Goal: Task Accomplishment & Management: Use online tool/utility

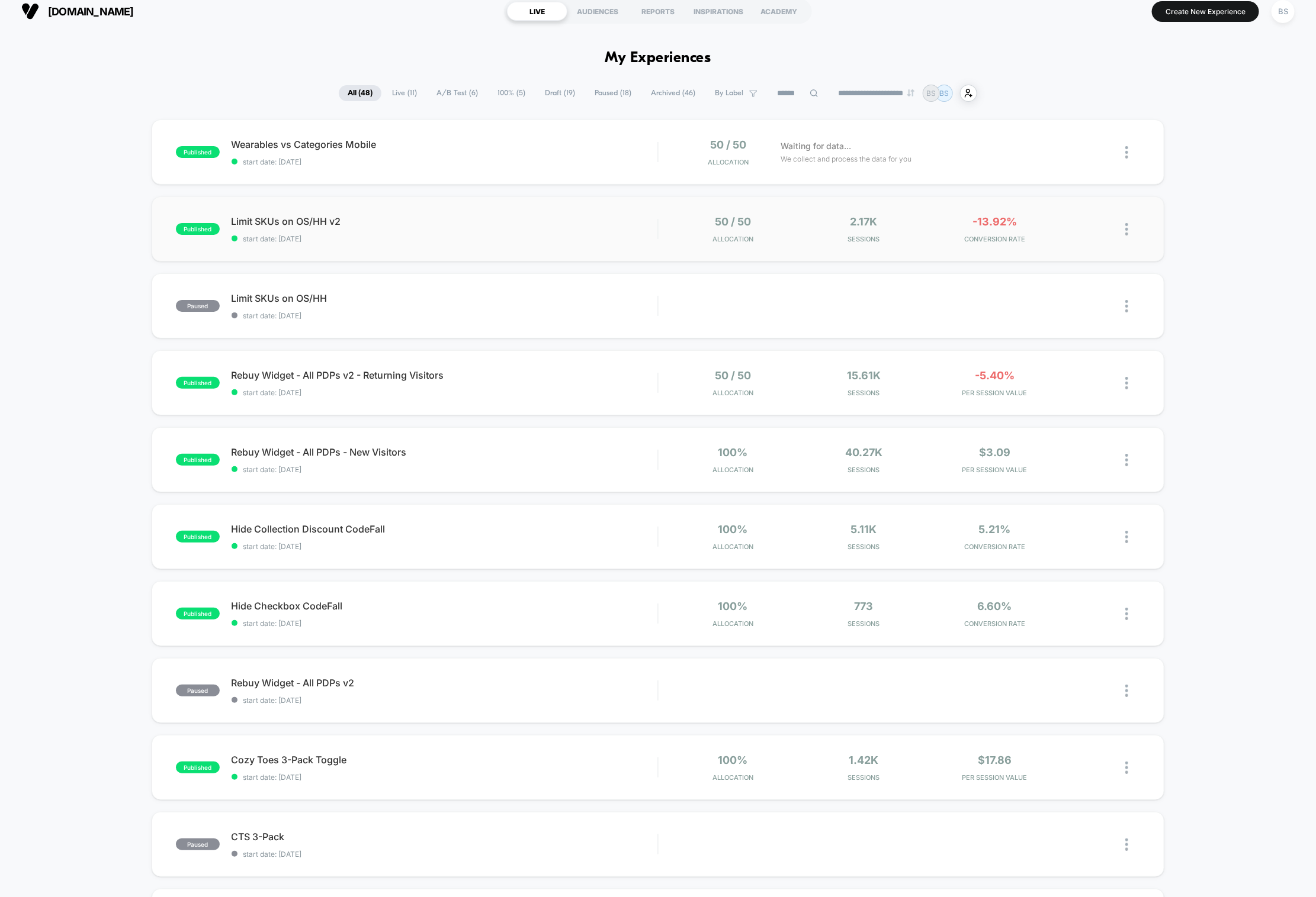
scroll to position [10, 0]
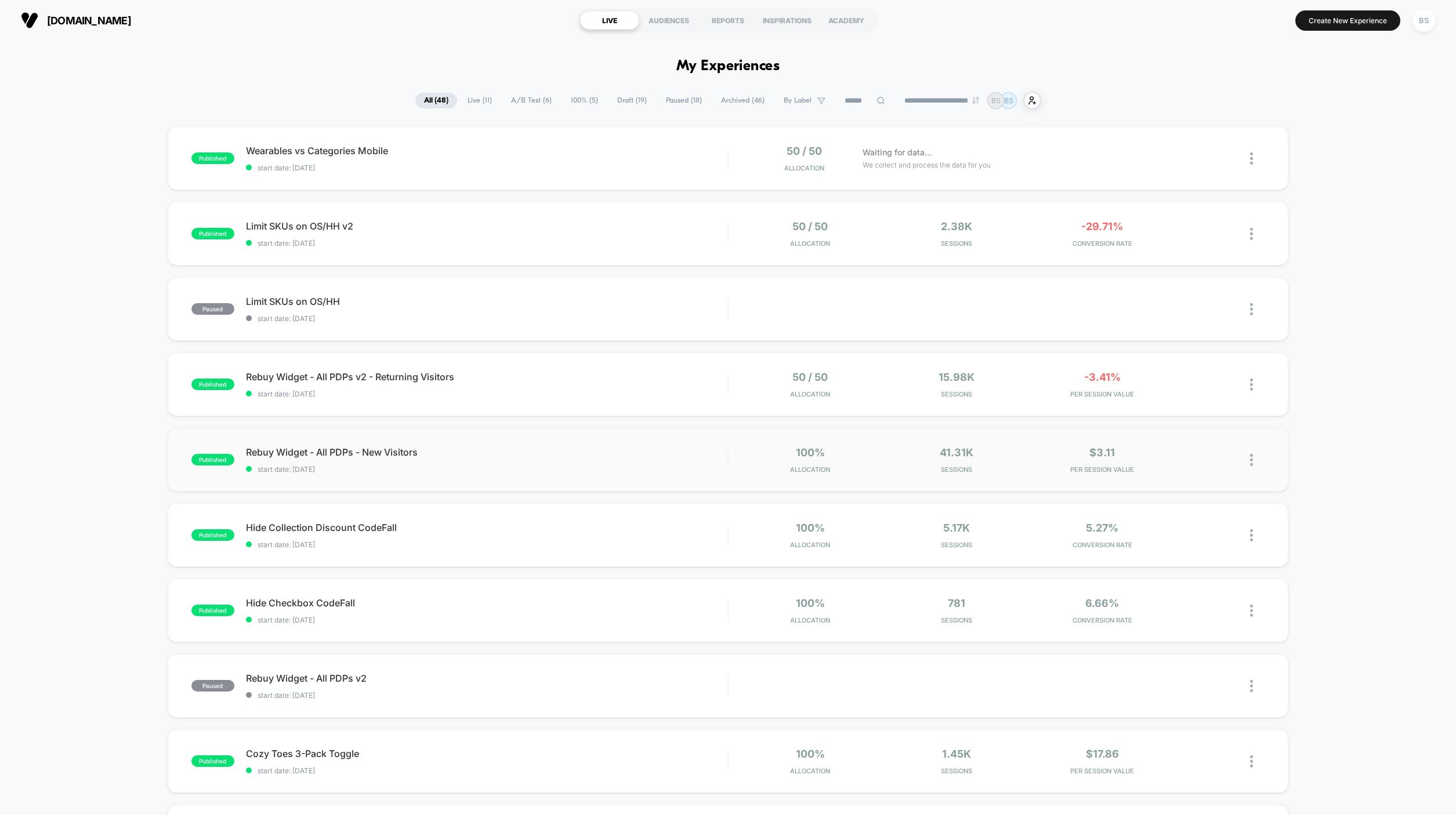
click at [1253, 454] on img at bounding box center [1251, 459] width 3 height 12
click at [1204, 479] on div "Preview Link" at bounding box center [1192, 472] width 104 height 26
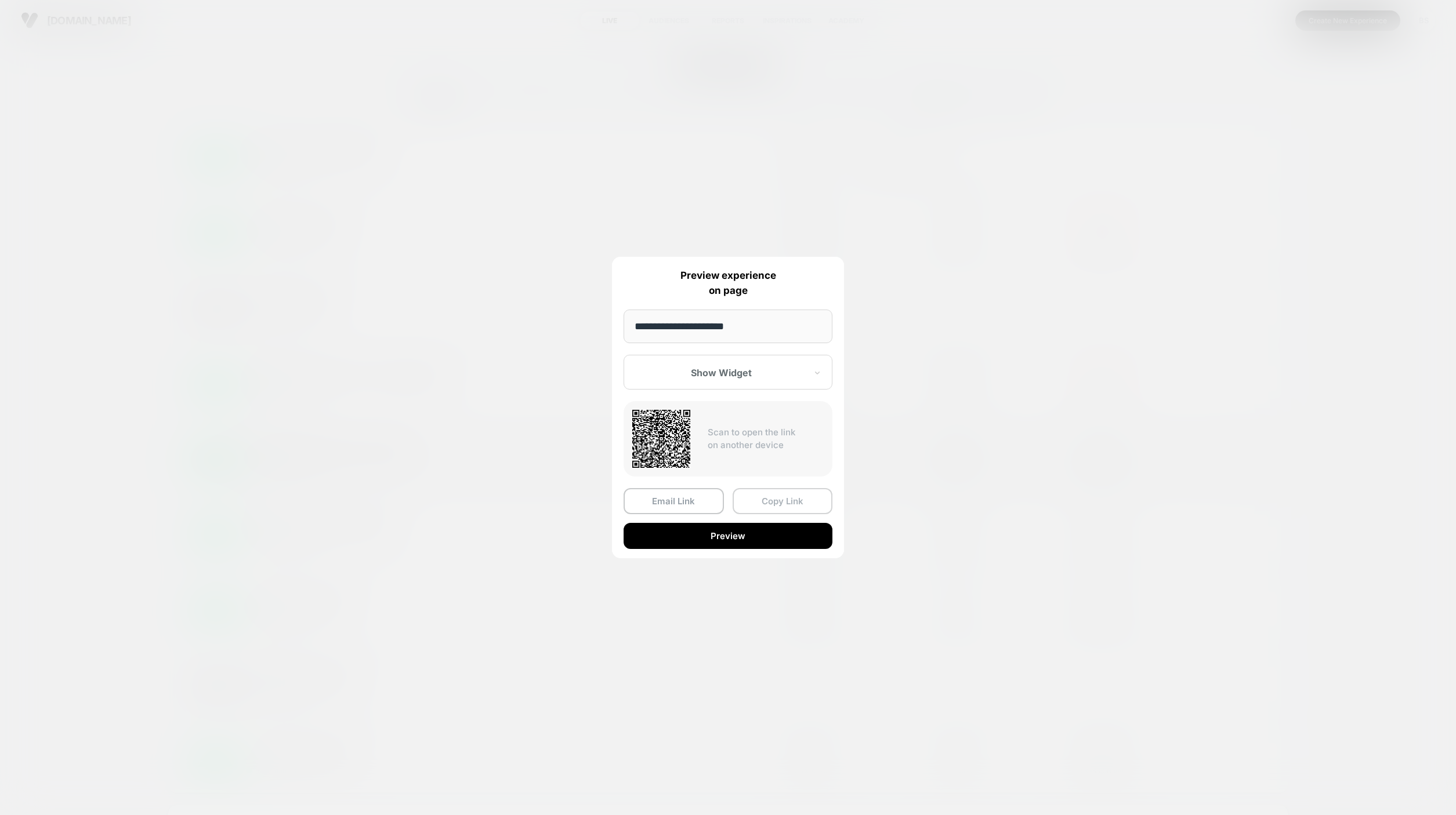
click at [765, 502] on button "Copy Link" at bounding box center [782, 500] width 100 height 26
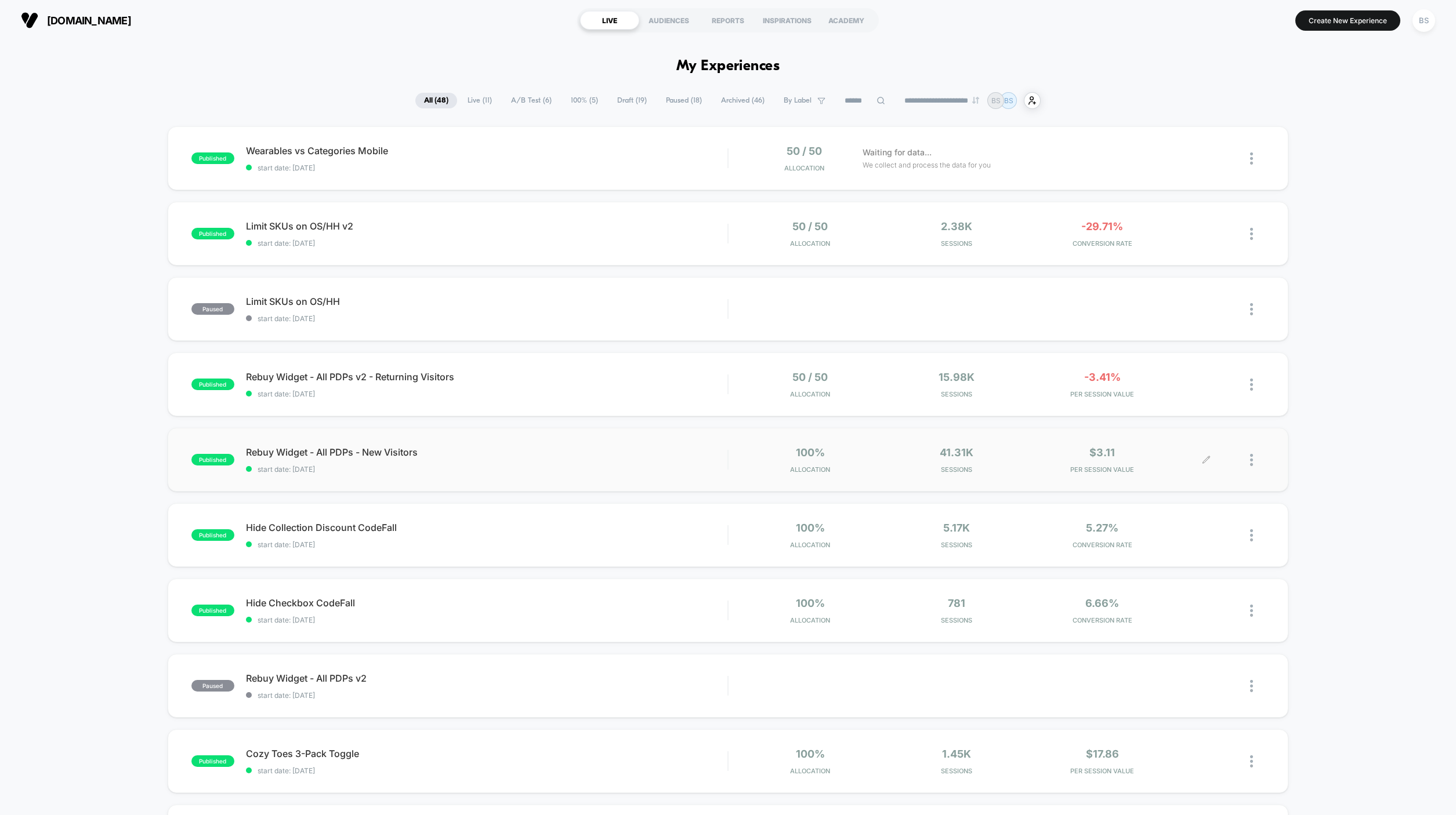
click at [1251, 451] on div at bounding box center [1257, 459] width 14 height 28
click at [1183, 472] on div "Preview Link" at bounding box center [1192, 472] width 104 height 26
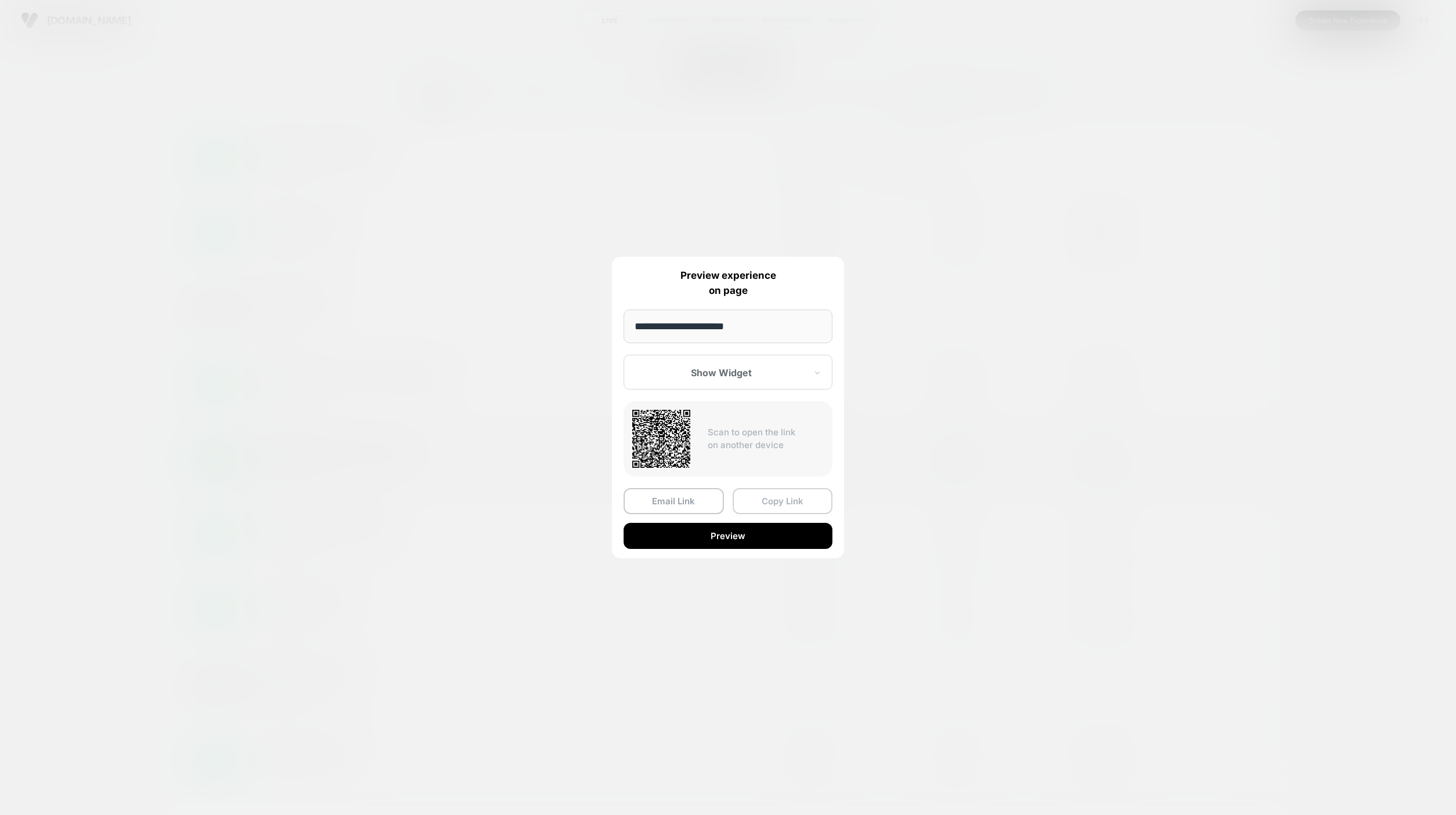
click at [768, 502] on button "Copy Link" at bounding box center [782, 500] width 100 height 26
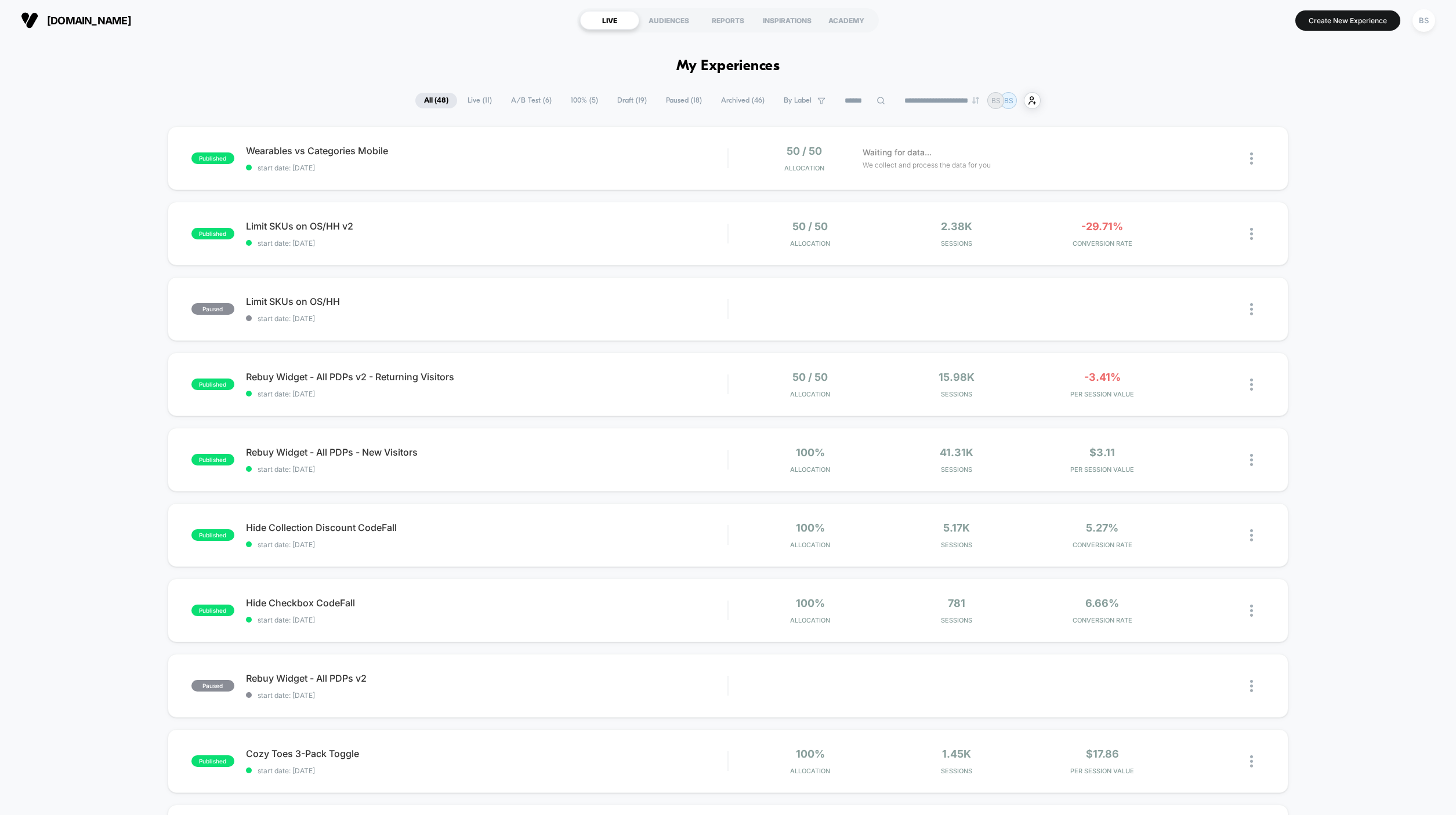
drag, startPoint x: 328, startPoint y: 453, endPoint x: 317, endPoint y: 422, distance: 32.9
click at [317, 422] on div "published Wearables vs Categories Mobile start date: [DATE] 50 / 50 Allocation …" at bounding box center [728, 602] width 1456 height 951
click at [312, 457] on span "Rebuy Widget - All PDPs - New Visitors Click to edit experience details" at bounding box center [486, 452] width 482 height 11
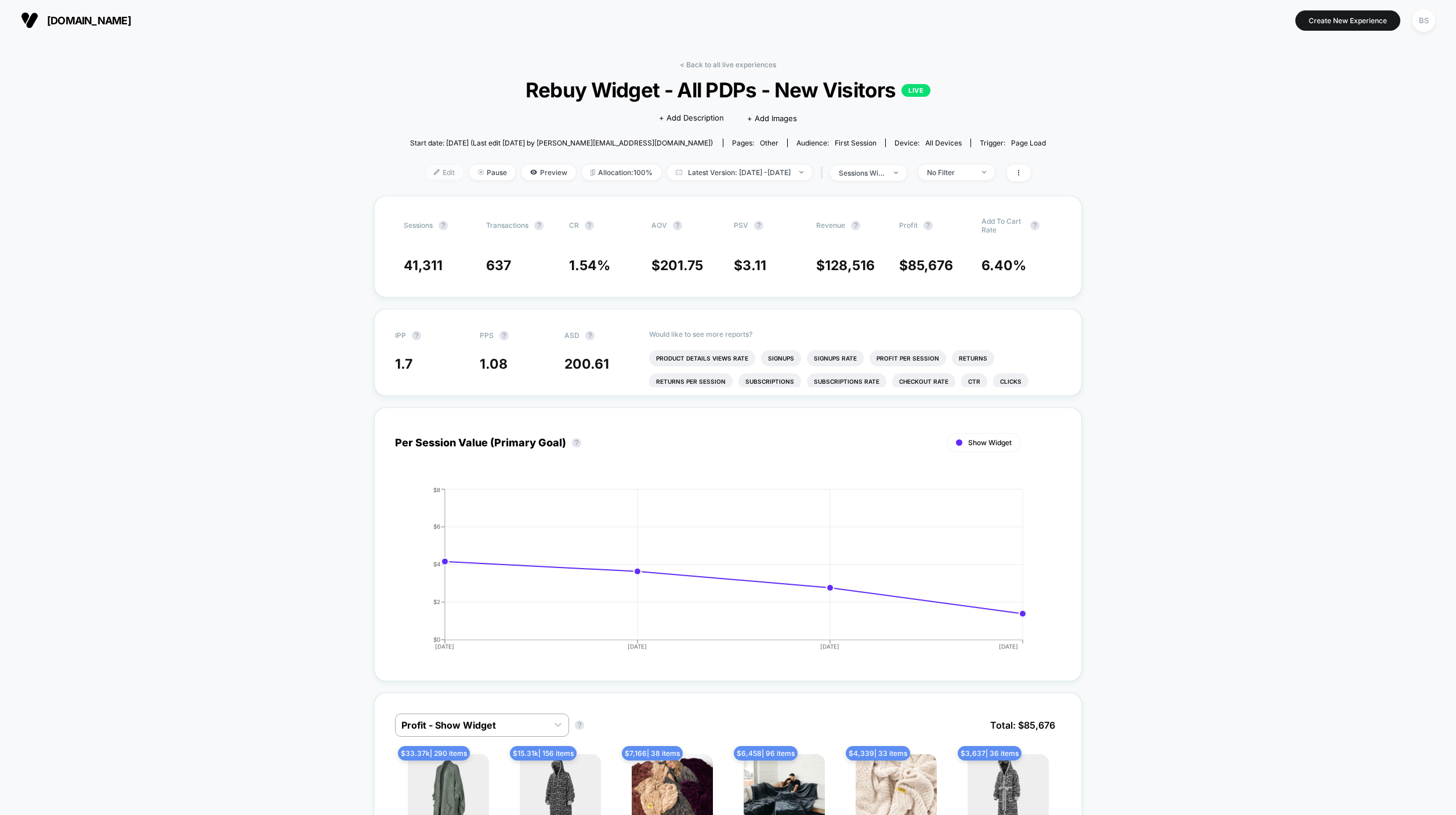
click at [430, 173] on span "Edit" at bounding box center [444, 173] width 38 height 15
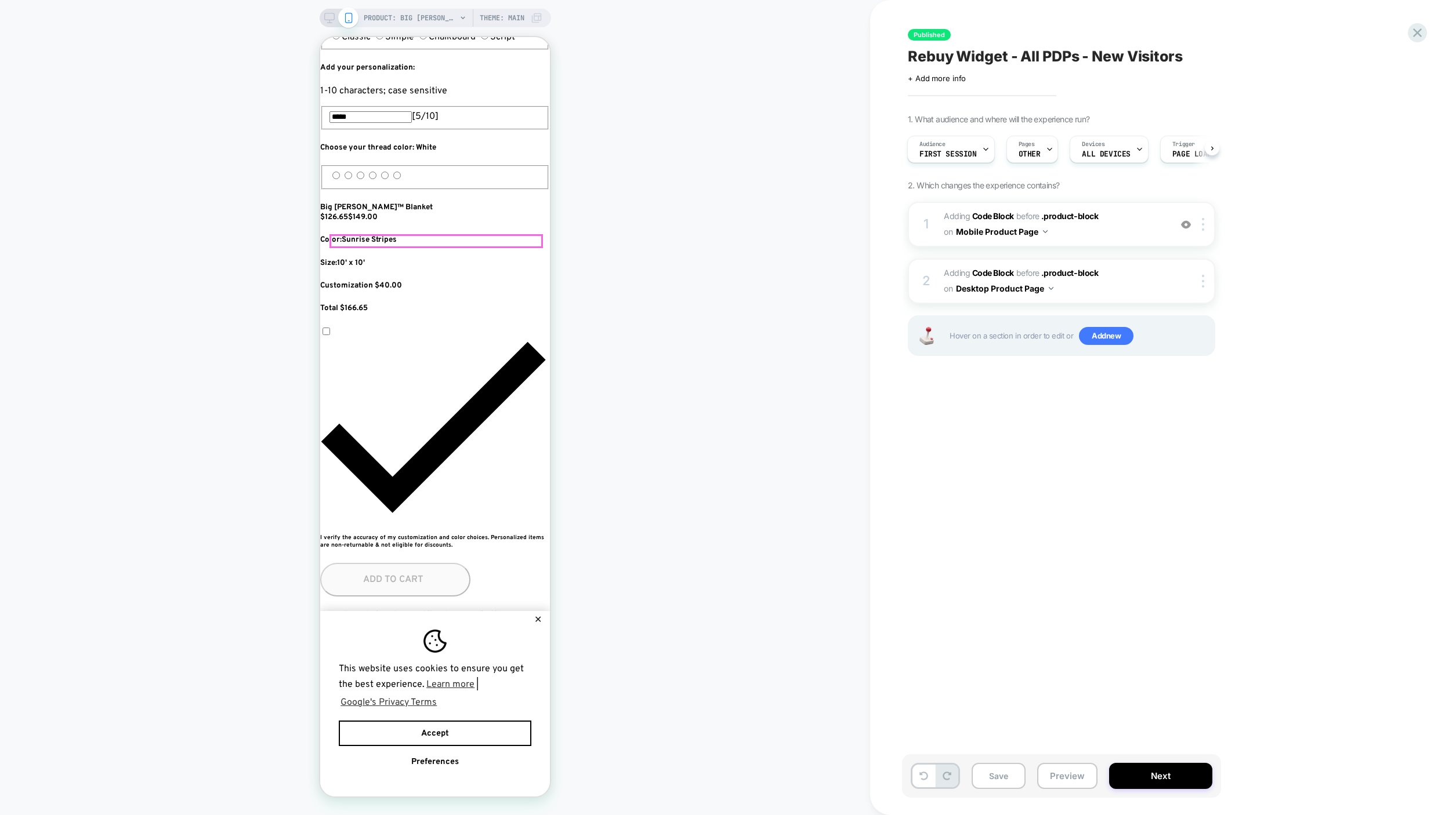
scroll to position [618, 0]
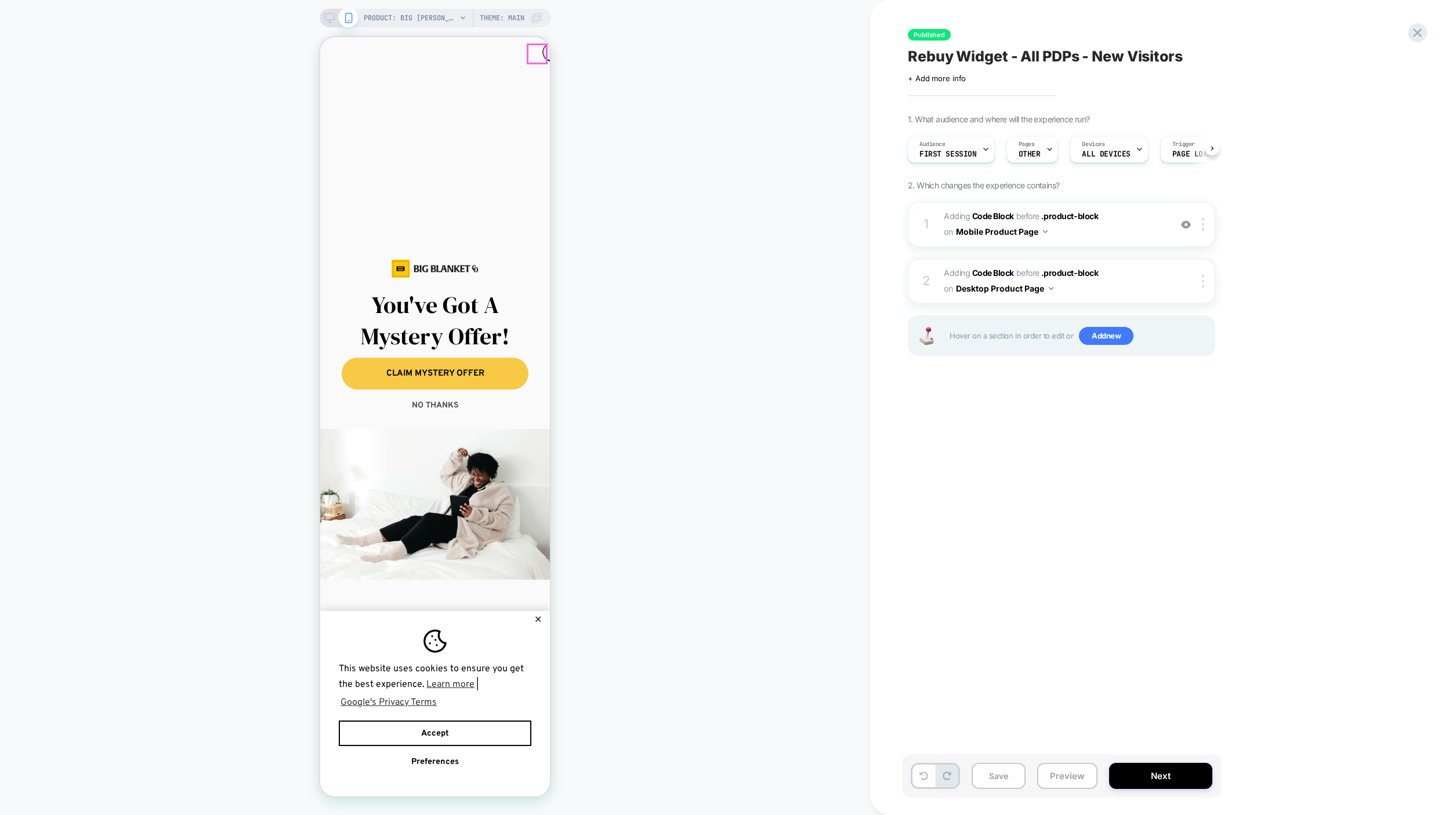
click at [547, 52] on circle "Close dialog" at bounding box center [556, 53] width 17 height 17
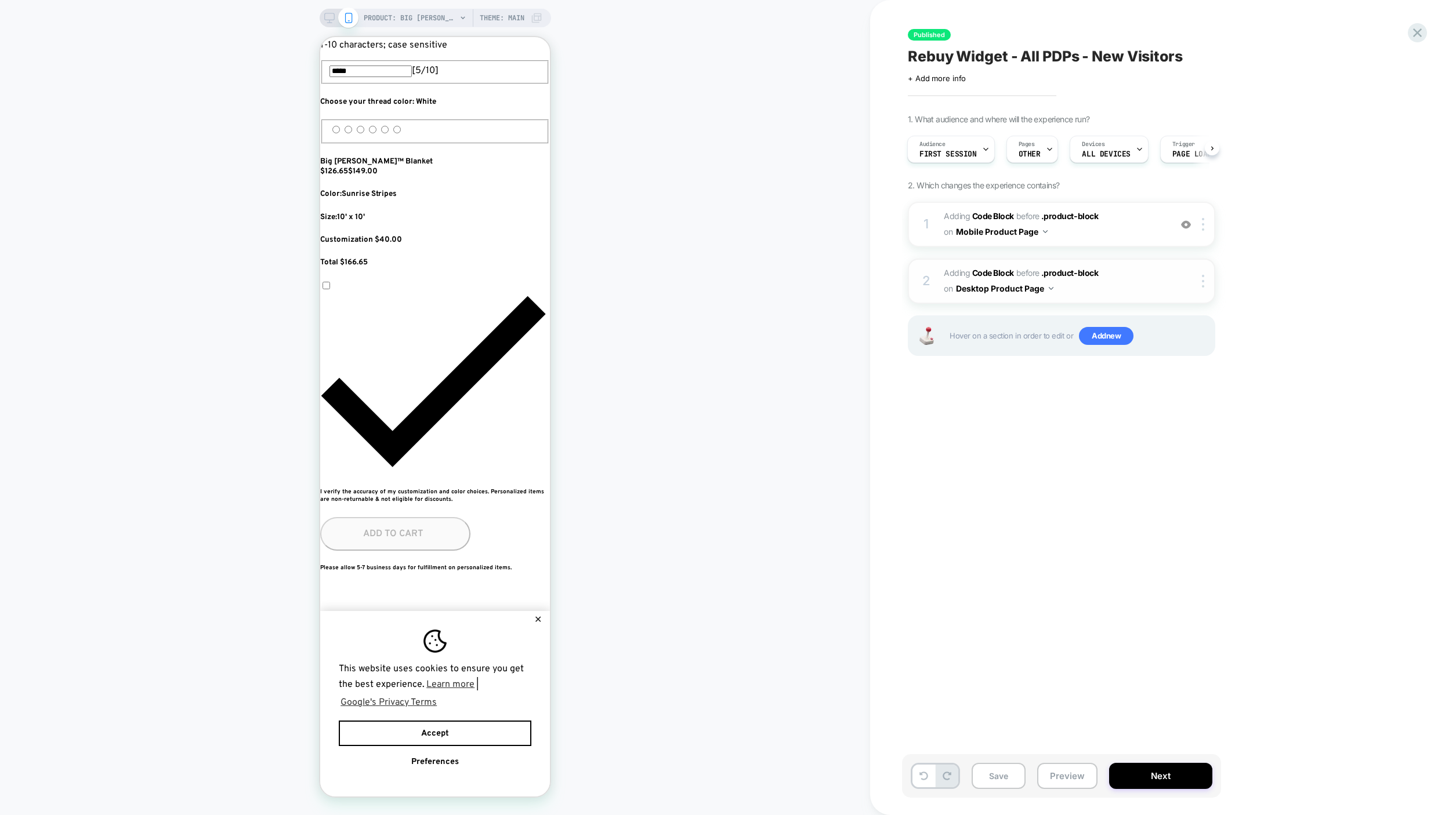
click at [1083, 289] on span "Adding Code Block BEFORE .product-block .product-block on Desktop Product Page" at bounding box center [1055, 281] width 221 height 31
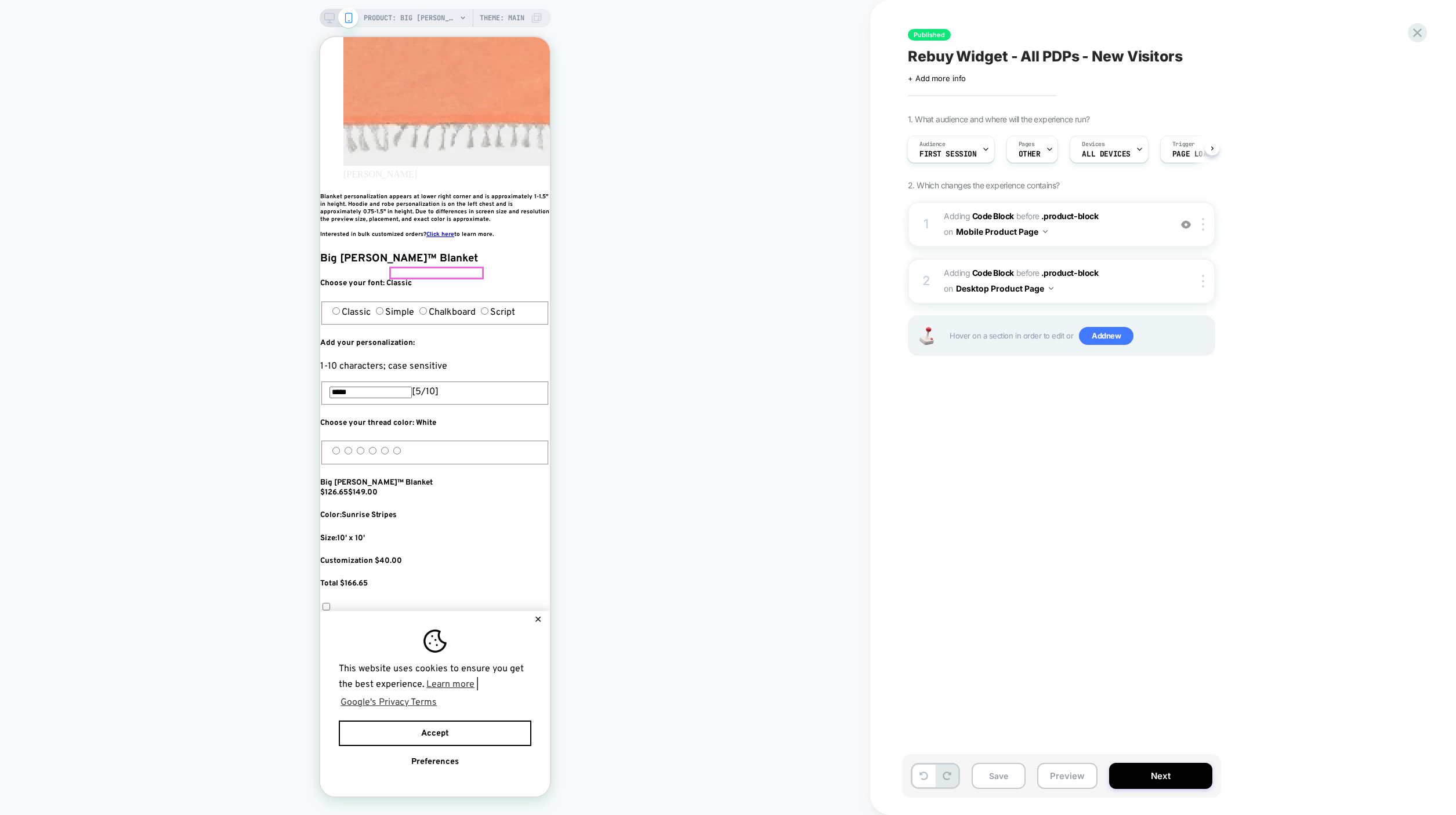
scroll to position [297, 0]
click at [951, 224] on span "on" at bounding box center [948, 231] width 9 height 14
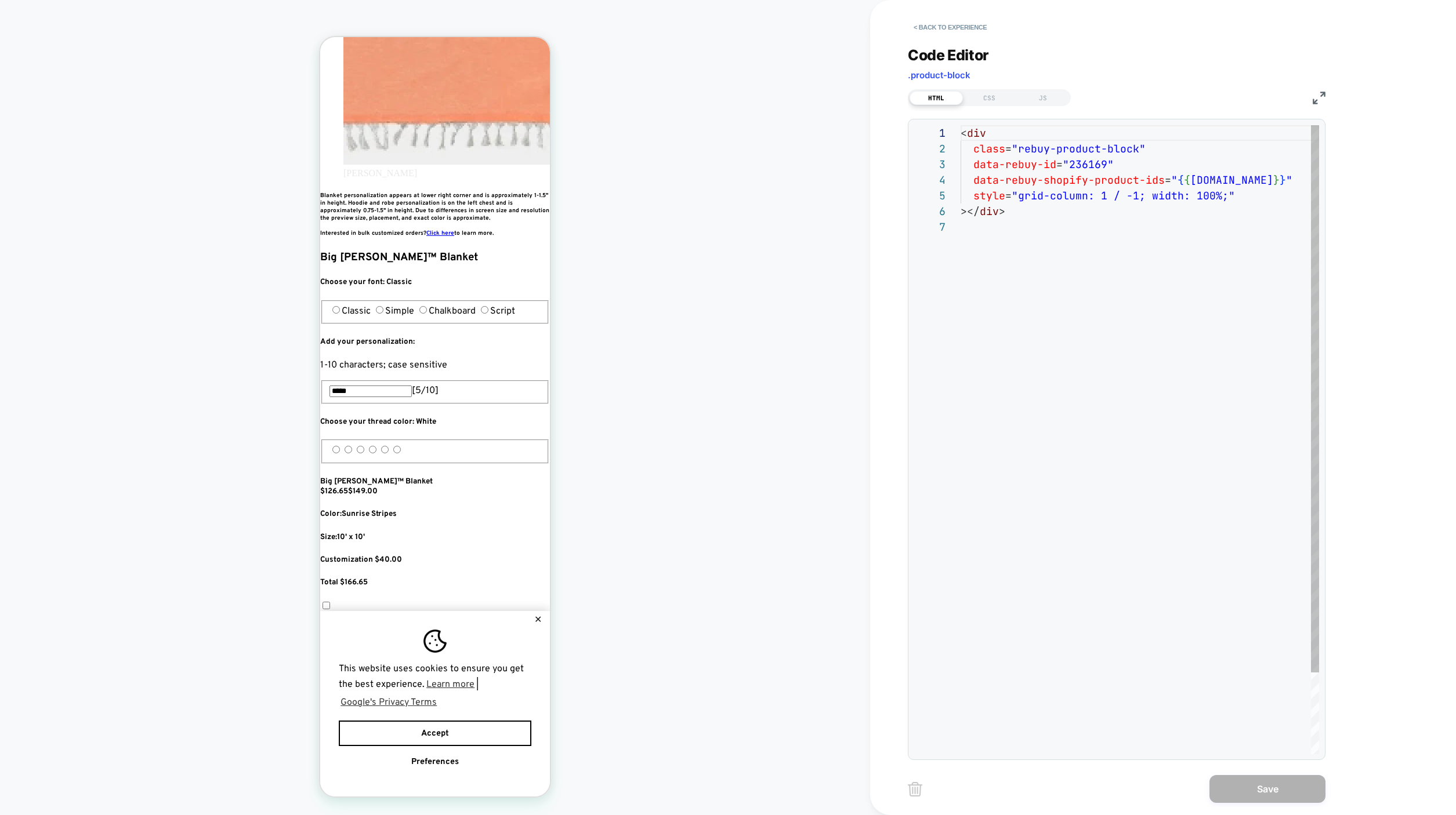
scroll to position [93, 0]
click at [1046, 221] on div "< div class = "rebuy-product-block" data-rebuy-id = "236169" data-rebuy-shopify…" at bounding box center [1139, 486] width 359 height 723
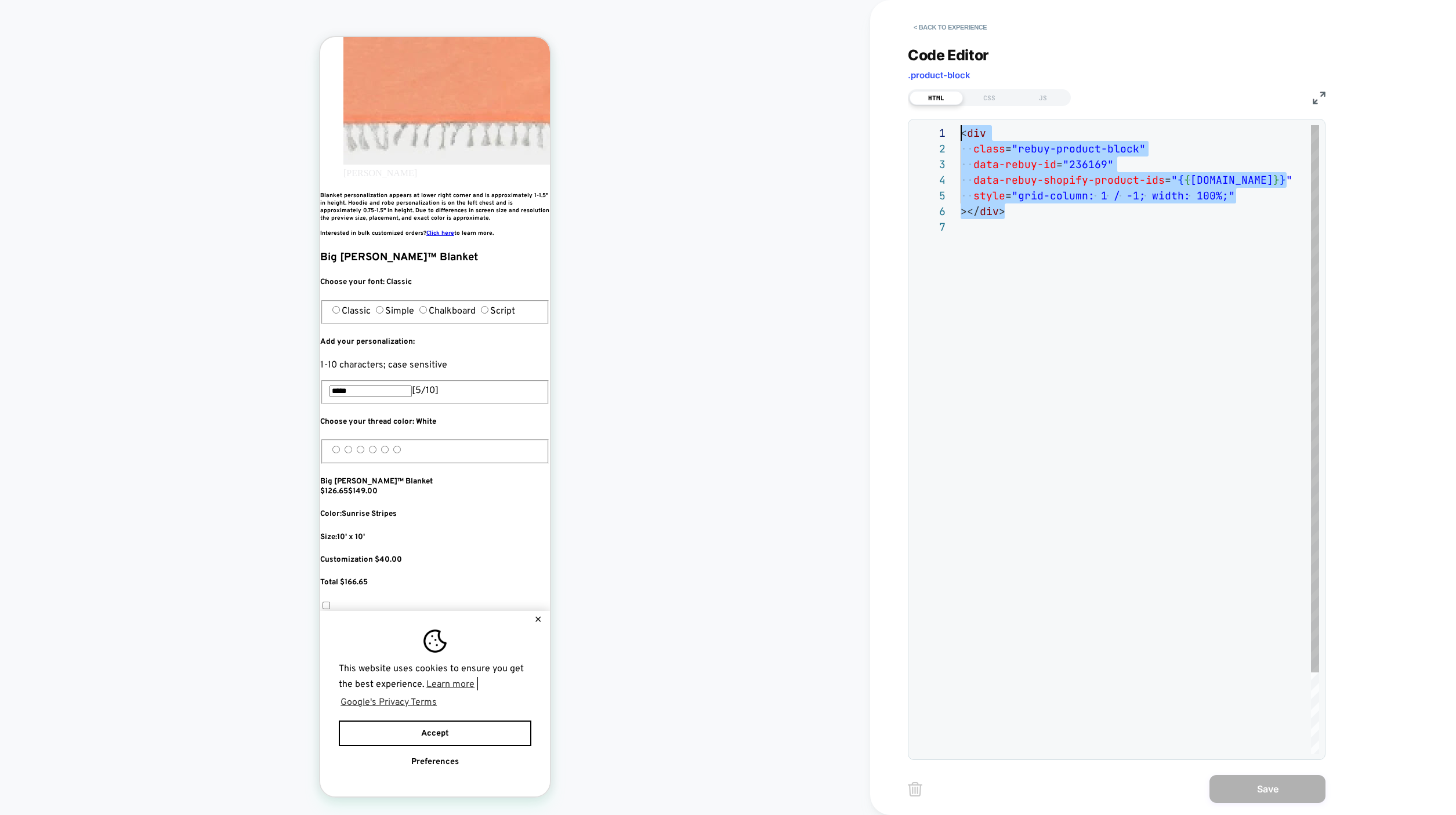
scroll to position [0, 0]
drag, startPoint x: 1041, startPoint y: 208, endPoint x: 876, endPoint y: 116, distance: 188.9
click at [960, 125] on div "< div class = "rebuy-product-block" data-rebuy-id = "236169" data-rebuy-shopify…" at bounding box center [1139, 486] width 359 height 723
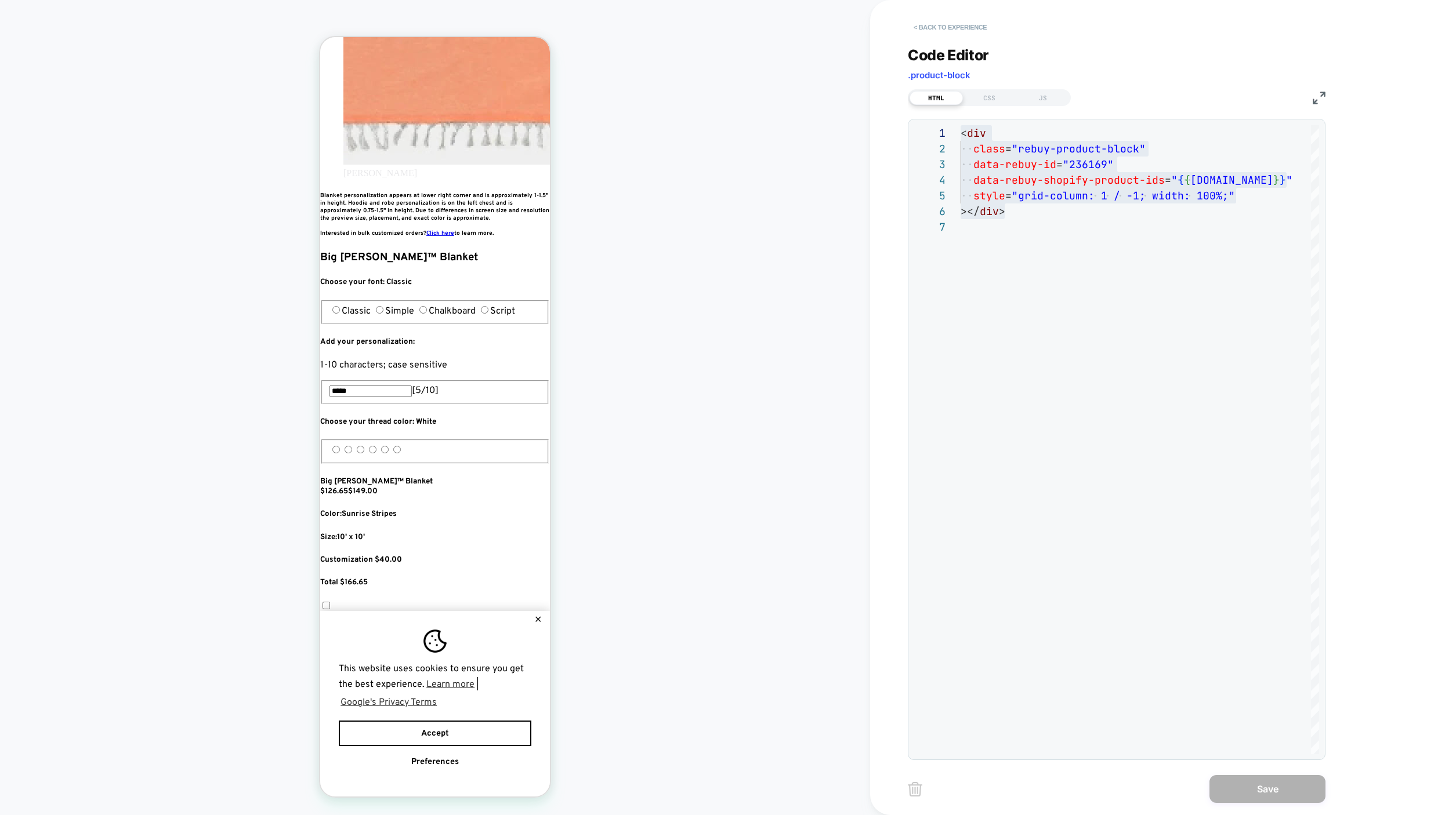
click at [934, 26] on button "< Back to experience" at bounding box center [950, 27] width 85 height 18
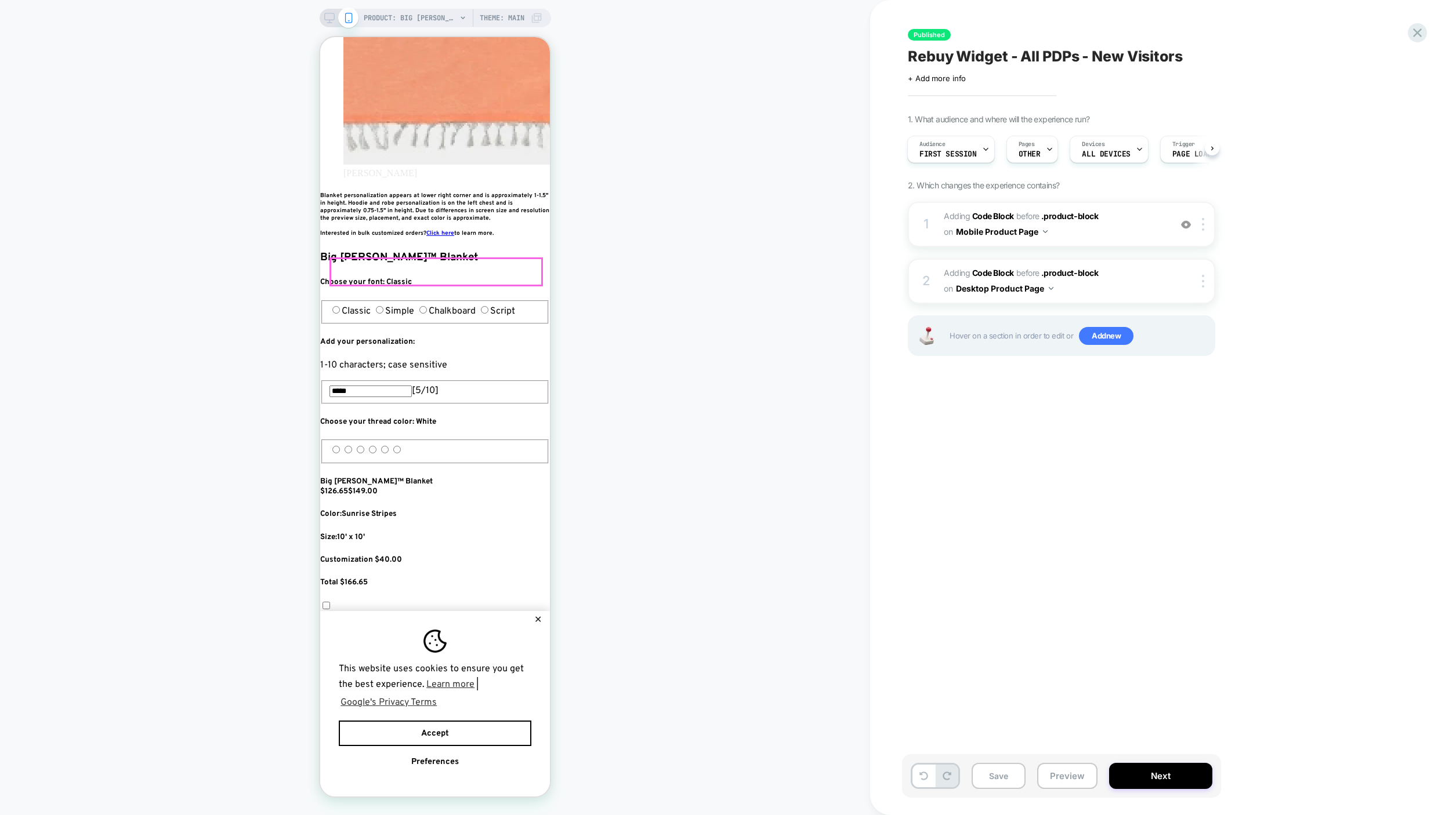
scroll to position [0, 211]
click at [484, 295] on div at bounding box center [435, 301] width 211 height 34
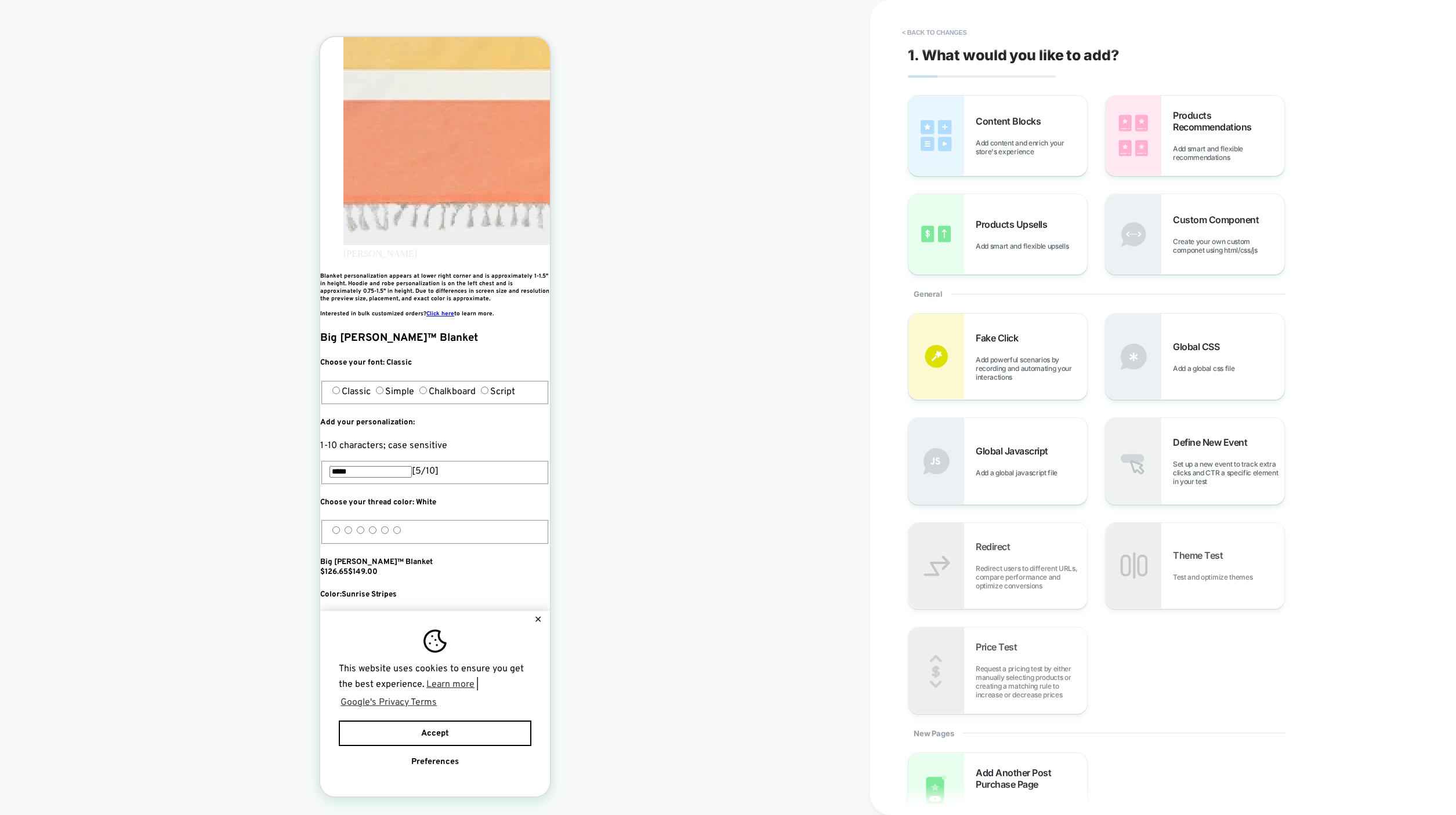
scroll to position [194, 0]
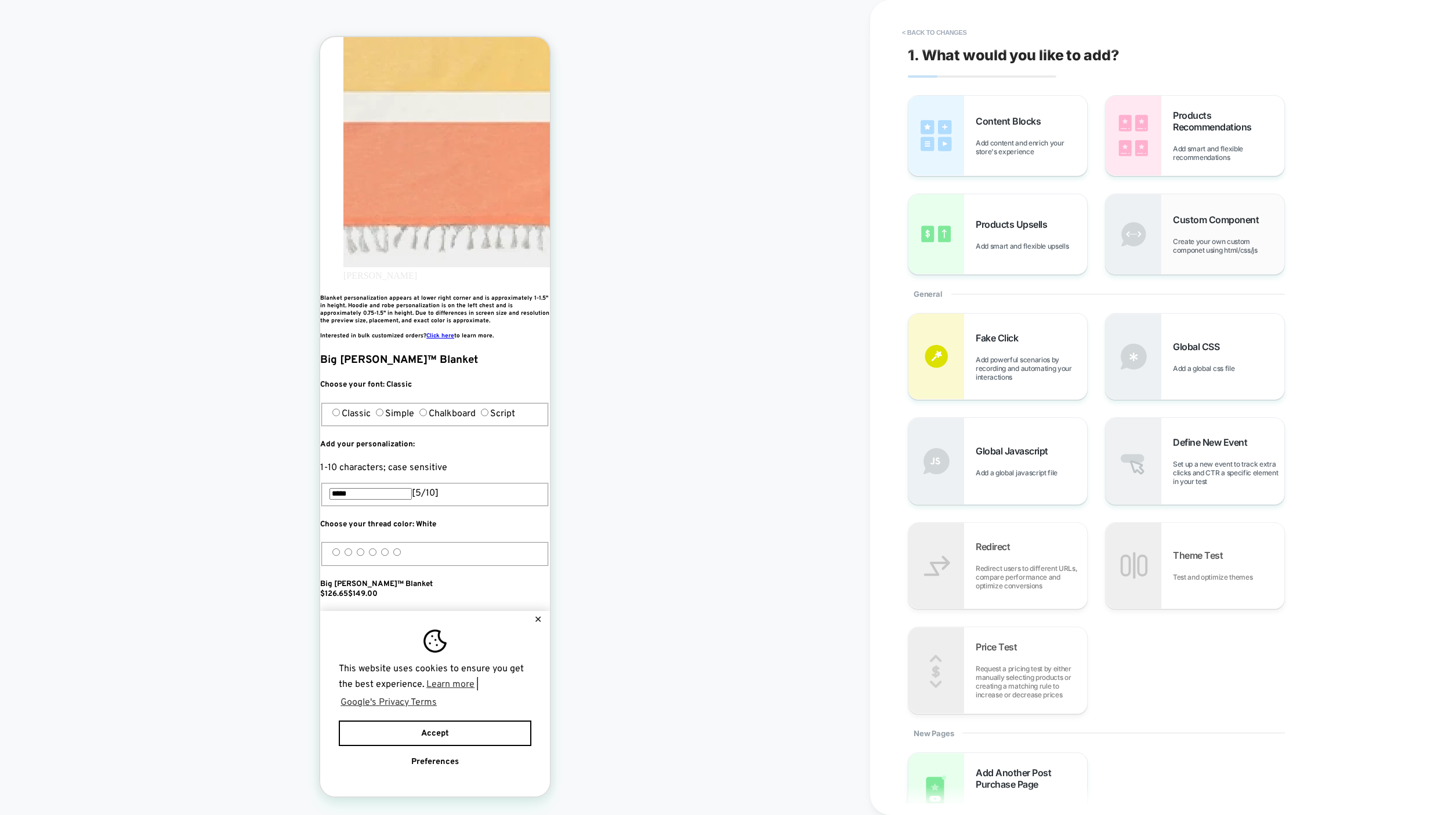
click at [1183, 248] on span "Create your own custom componet using html/css/js" at bounding box center [1228, 246] width 112 height 17
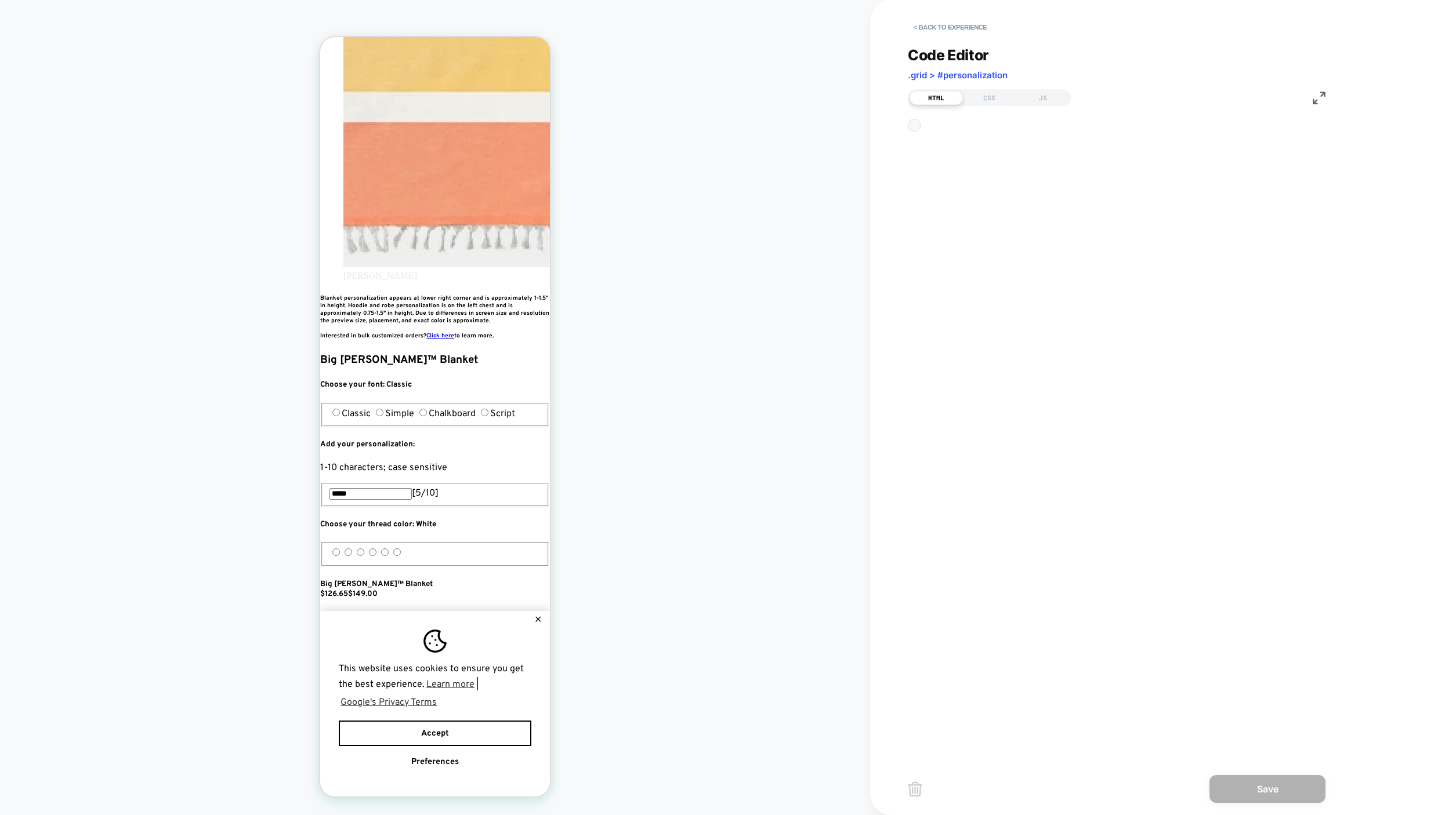
scroll to position [197, 0]
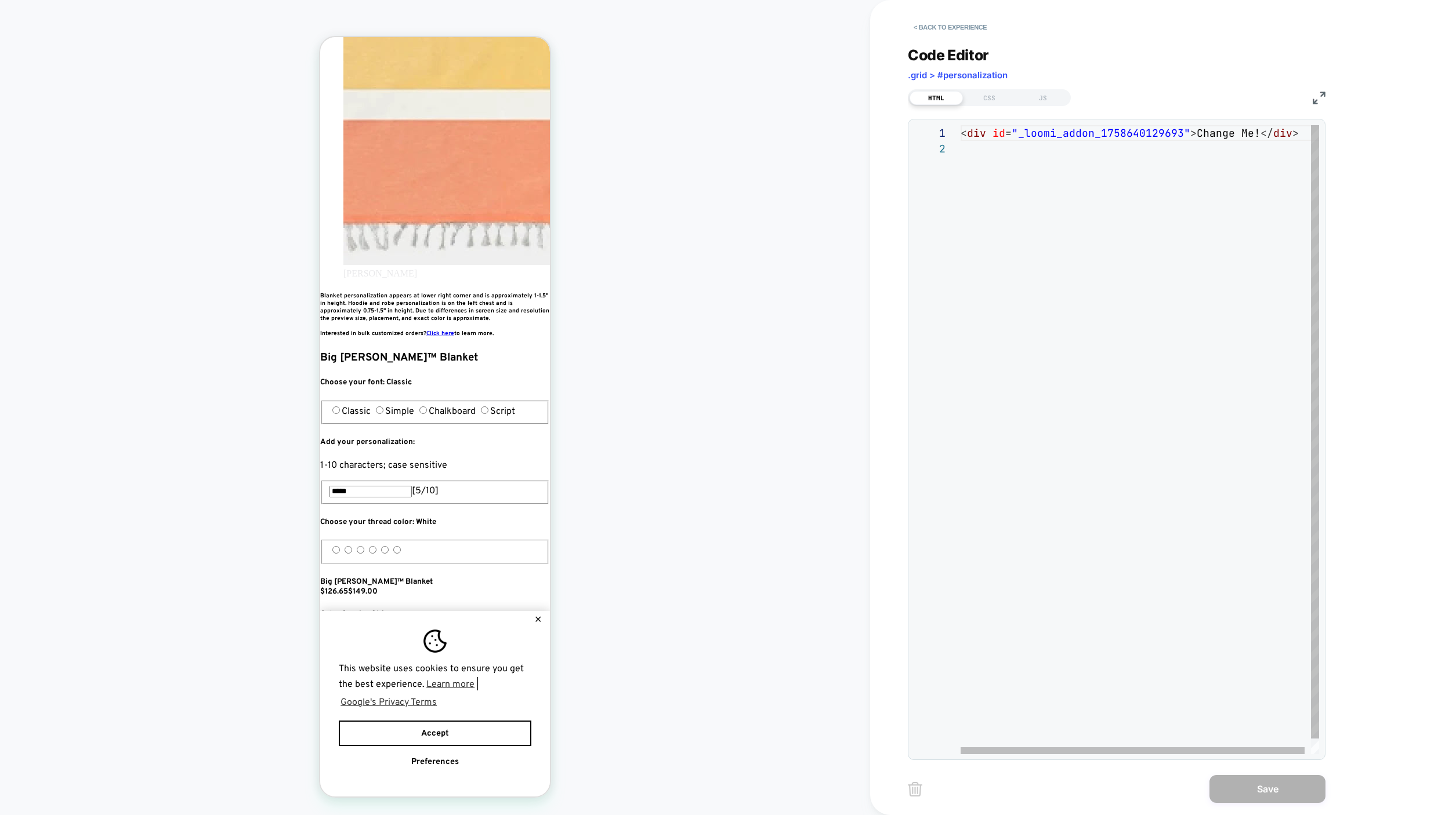
click at [1044, 141] on div "< div id = "_loomi_addon_1758640129693" > Change Me! </ div >" at bounding box center [1142, 447] width 365 height 644
drag, startPoint x: 1044, startPoint y: 141, endPoint x: 1047, endPoint y: 134, distance: 7.6
click at [1046, 136] on div "< div id = "_loomi_addon_1758640129693" > Change Me! </ div >" at bounding box center [1142, 447] width 365 height 644
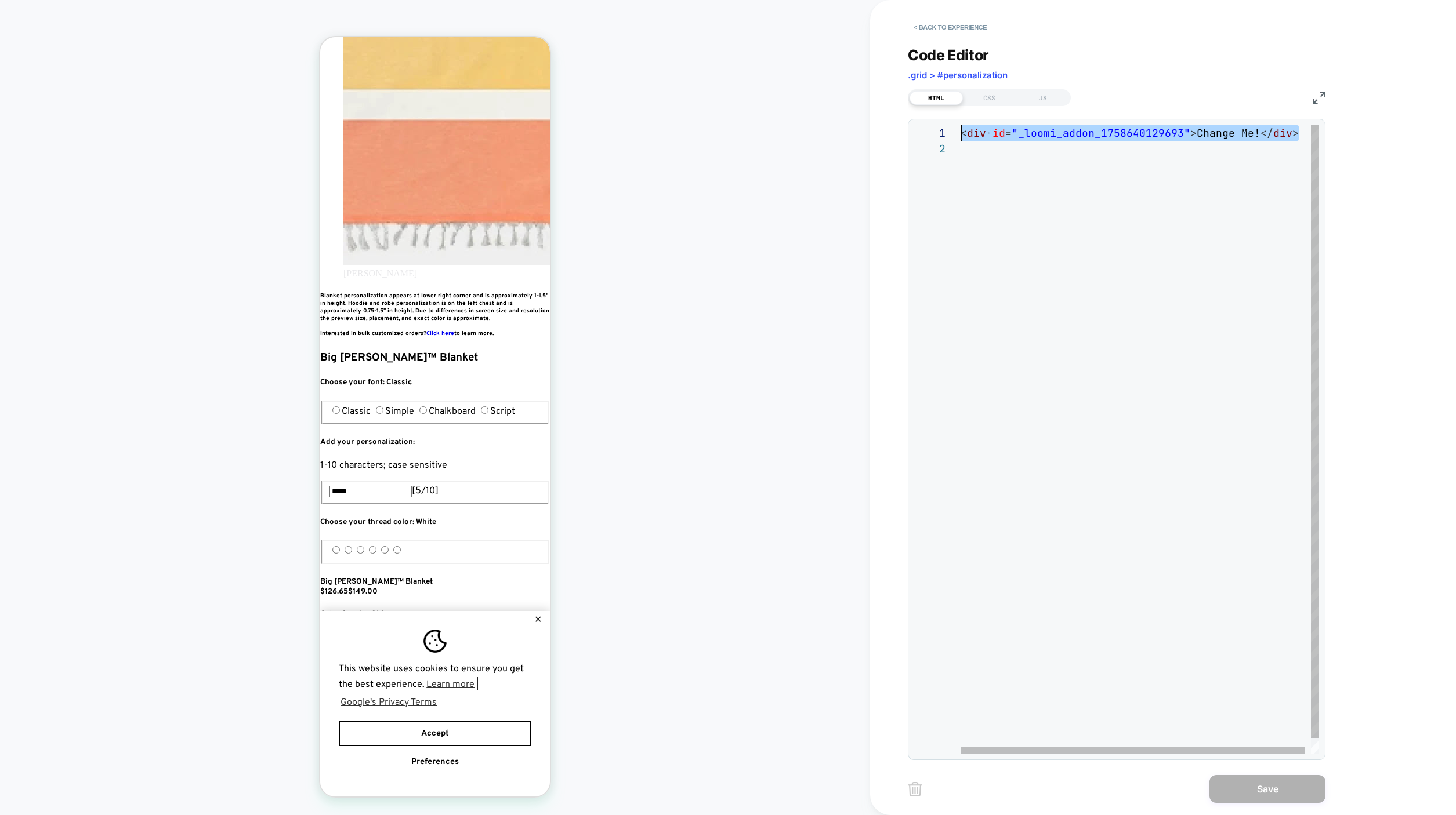
click at [1032, 131] on div "< div id = "_loomi_addon_1758640129693" > Change Me! </ div >" at bounding box center [1142, 447] width 365 height 644
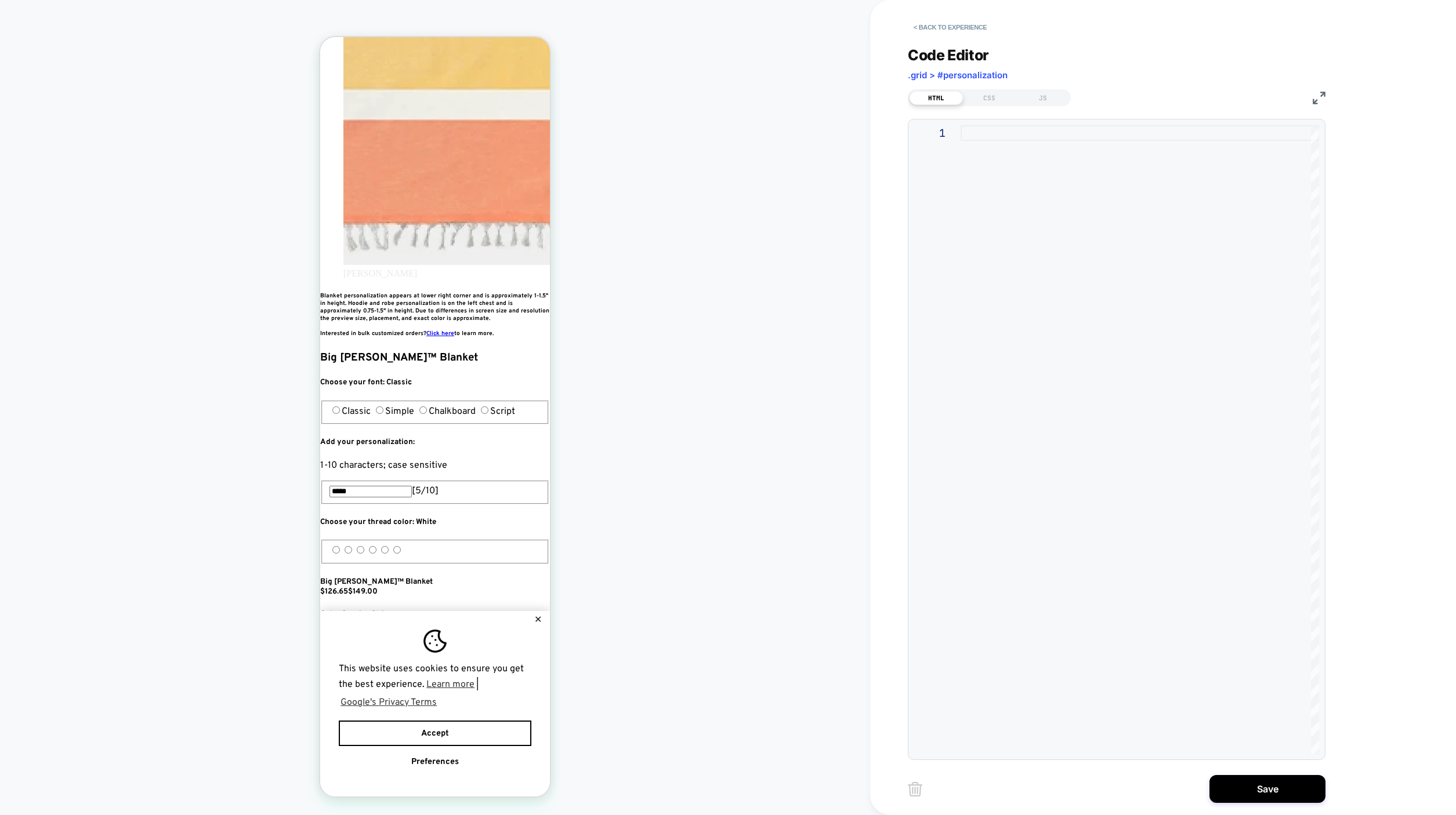
type textarea "**********"
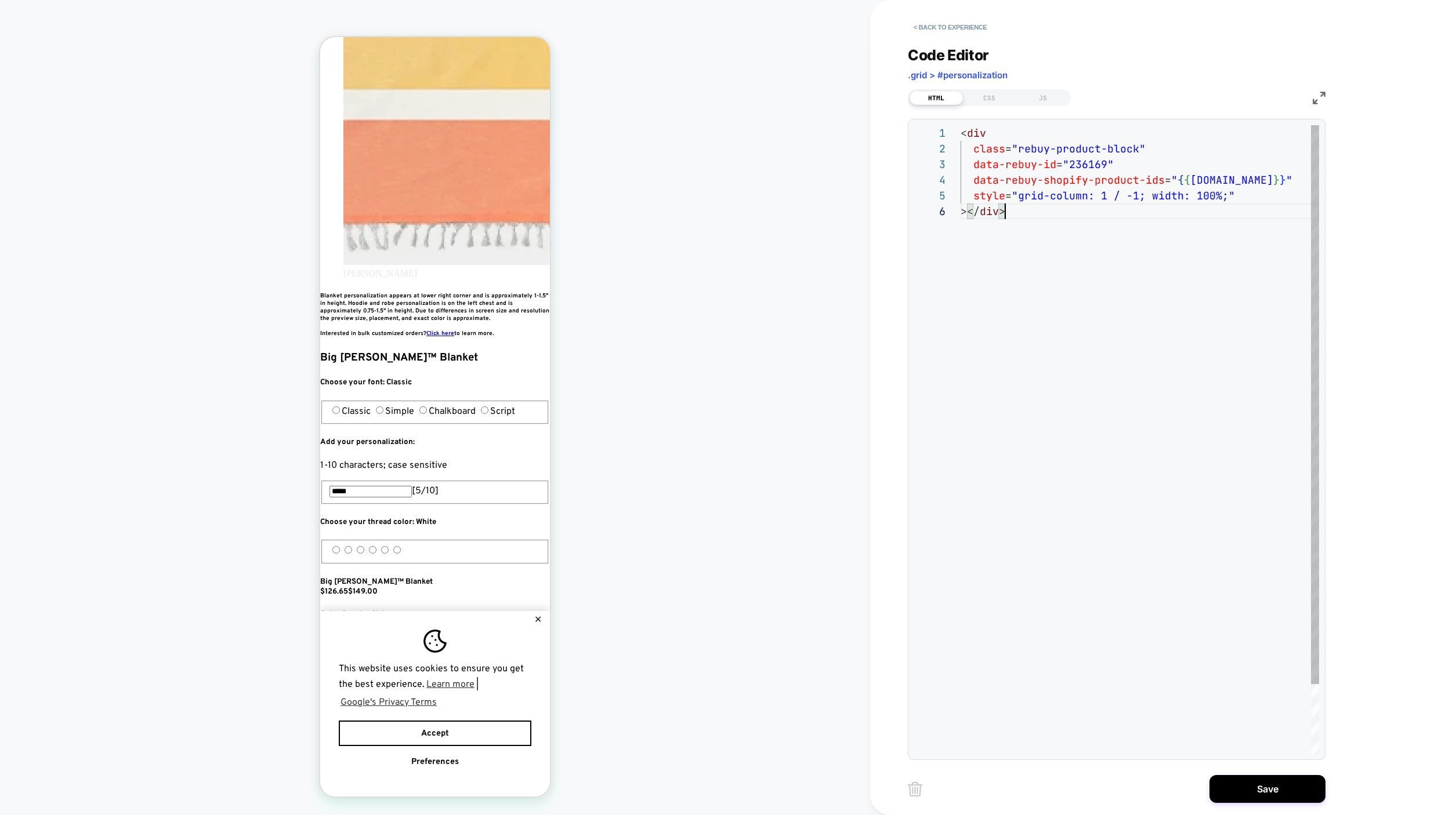
click at [1036, 229] on div "< div class = "rebuy-product-block" data-rebuy-id = "236169" data-rebuy-shopify…" at bounding box center [1139, 479] width 359 height 707
click at [1257, 797] on button "Save" at bounding box center [1267, 788] width 116 height 28
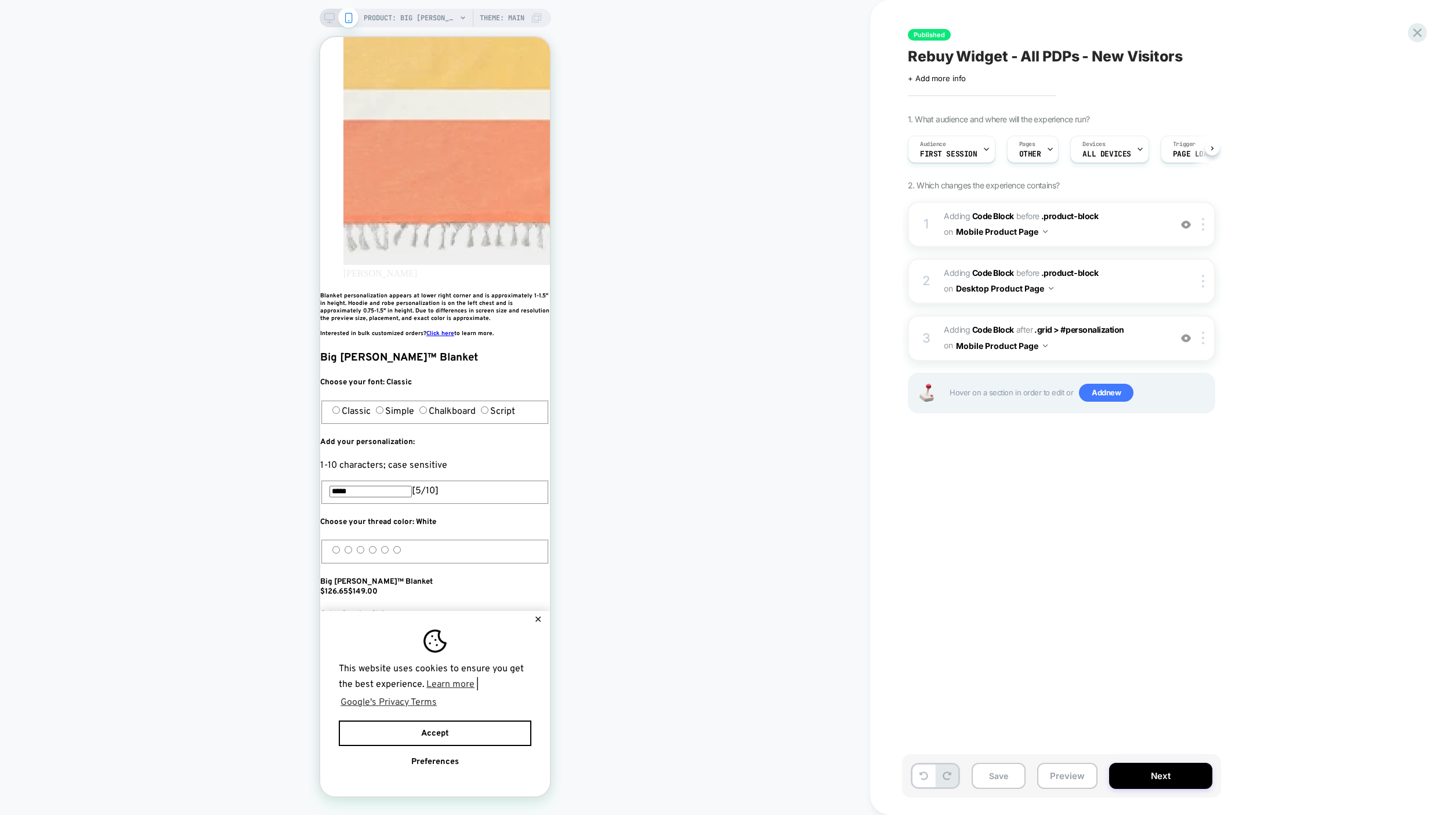
scroll to position [0, 1]
click at [1091, 226] on span "Adding Code Block BEFORE .product-block .product-block on Mobile Product Page" at bounding box center [1055, 224] width 221 height 31
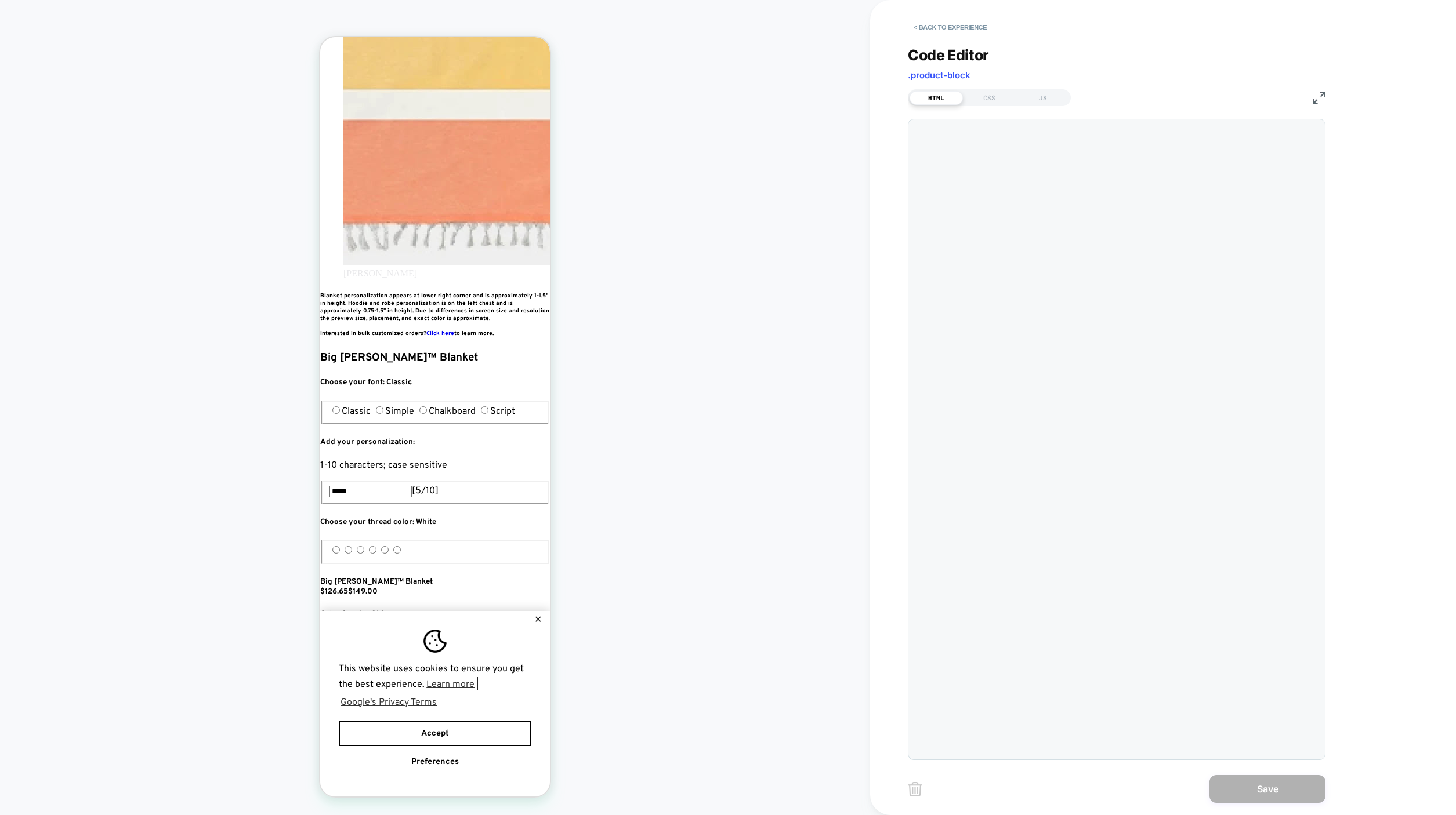
scroll to position [93, 0]
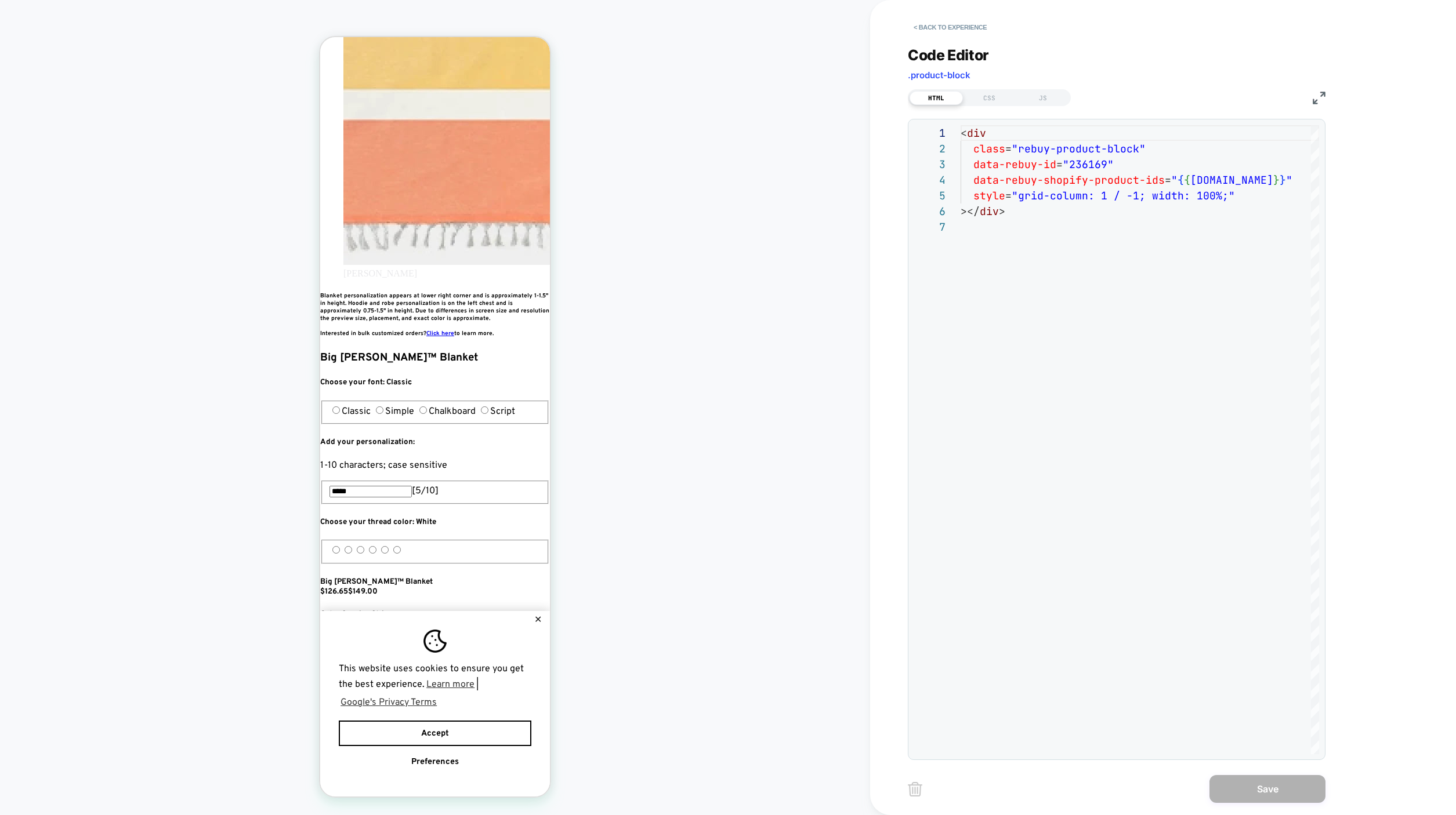
click at [992, 104] on div "**********" at bounding box center [1117, 396] width 418 height 728
click at [1021, 97] on div "JS" at bounding box center [1043, 97] width 53 height 14
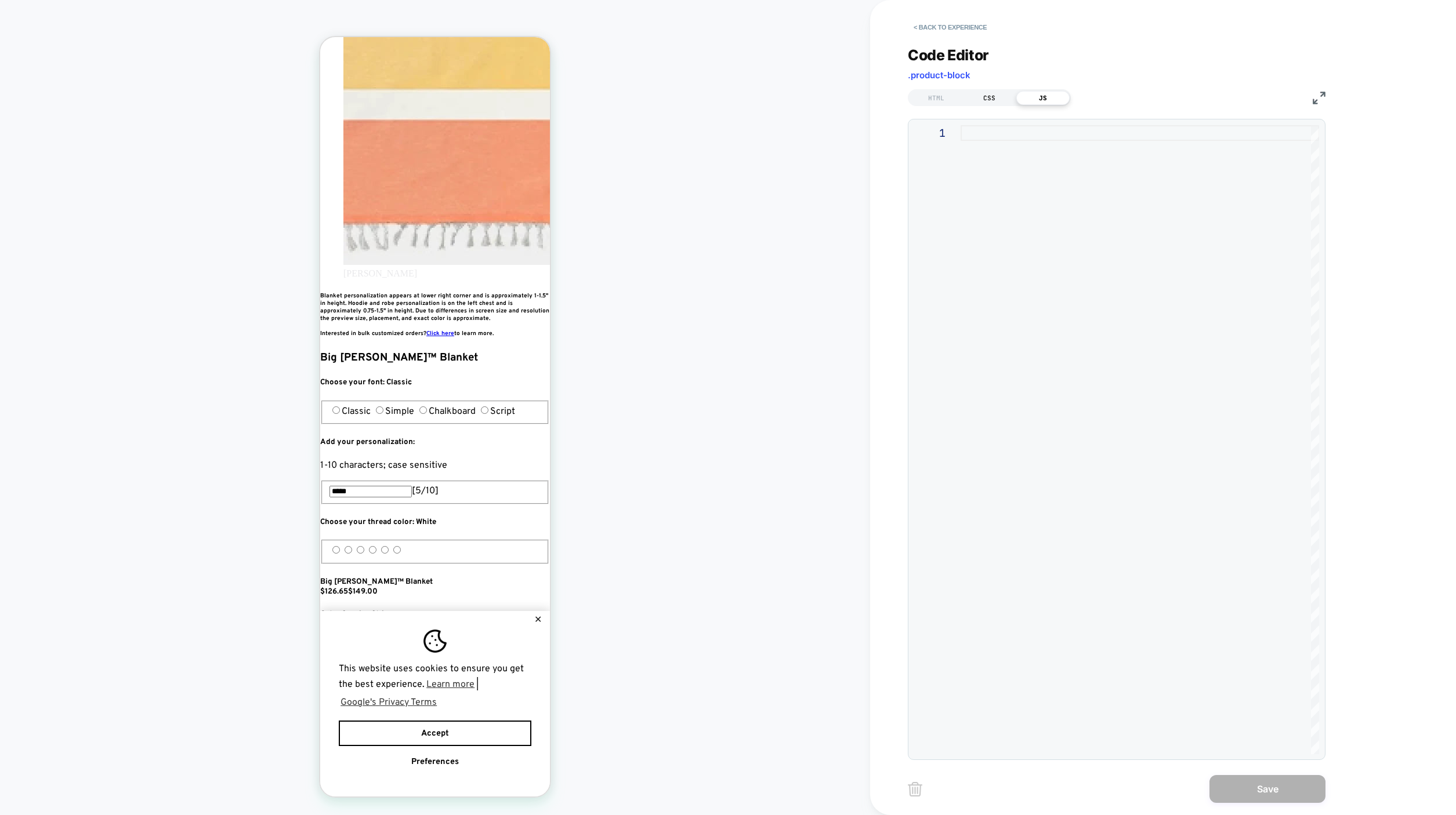
scroll to position [0, 0]
click at [995, 100] on div "CSS" at bounding box center [990, 97] width 53 height 14
click at [941, 98] on div "HTML" at bounding box center [936, 97] width 53 height 14
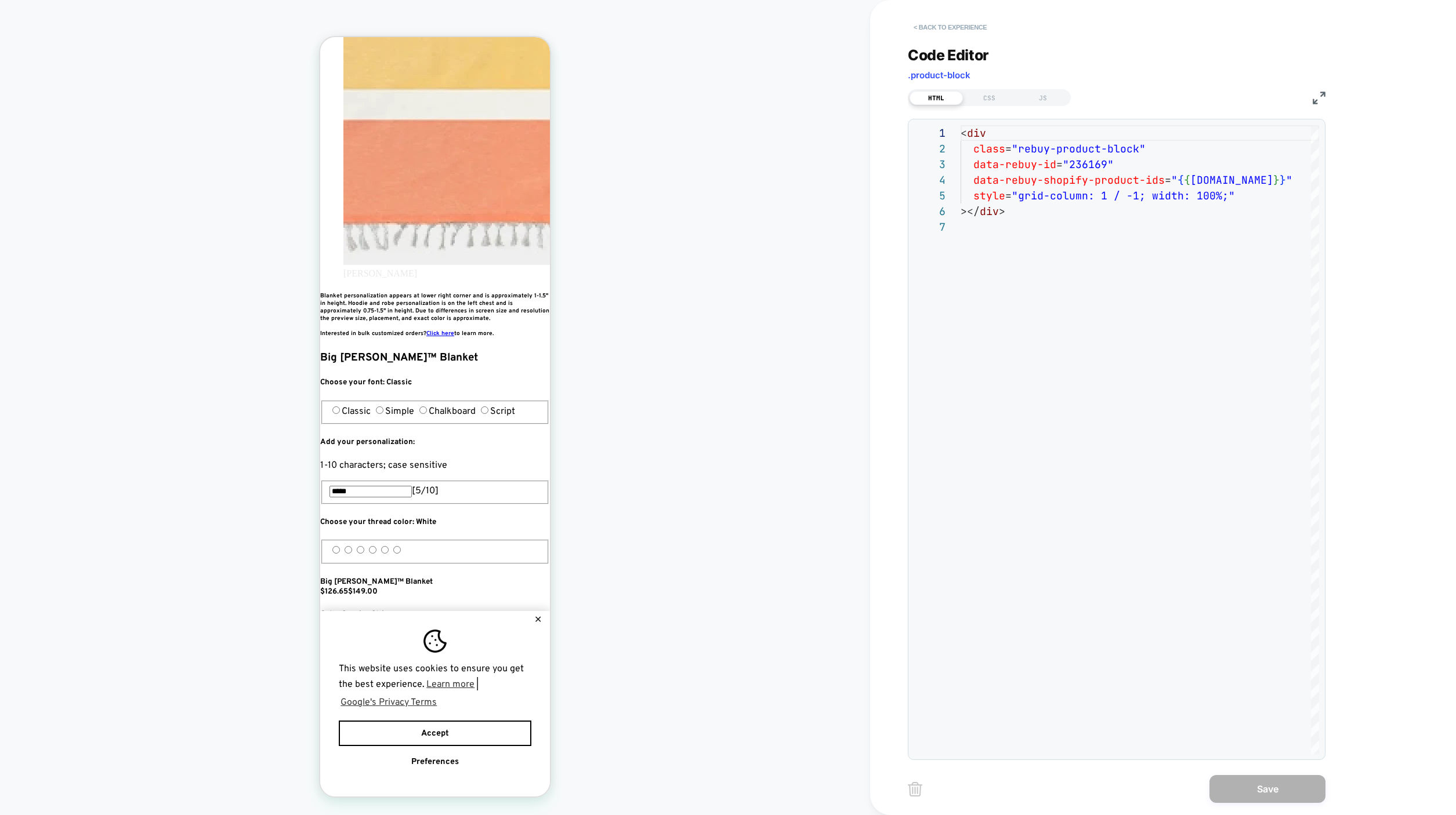
click at [924, 34] on button "< Back to experience" at bounding box center [950, 27] width 85 height 18
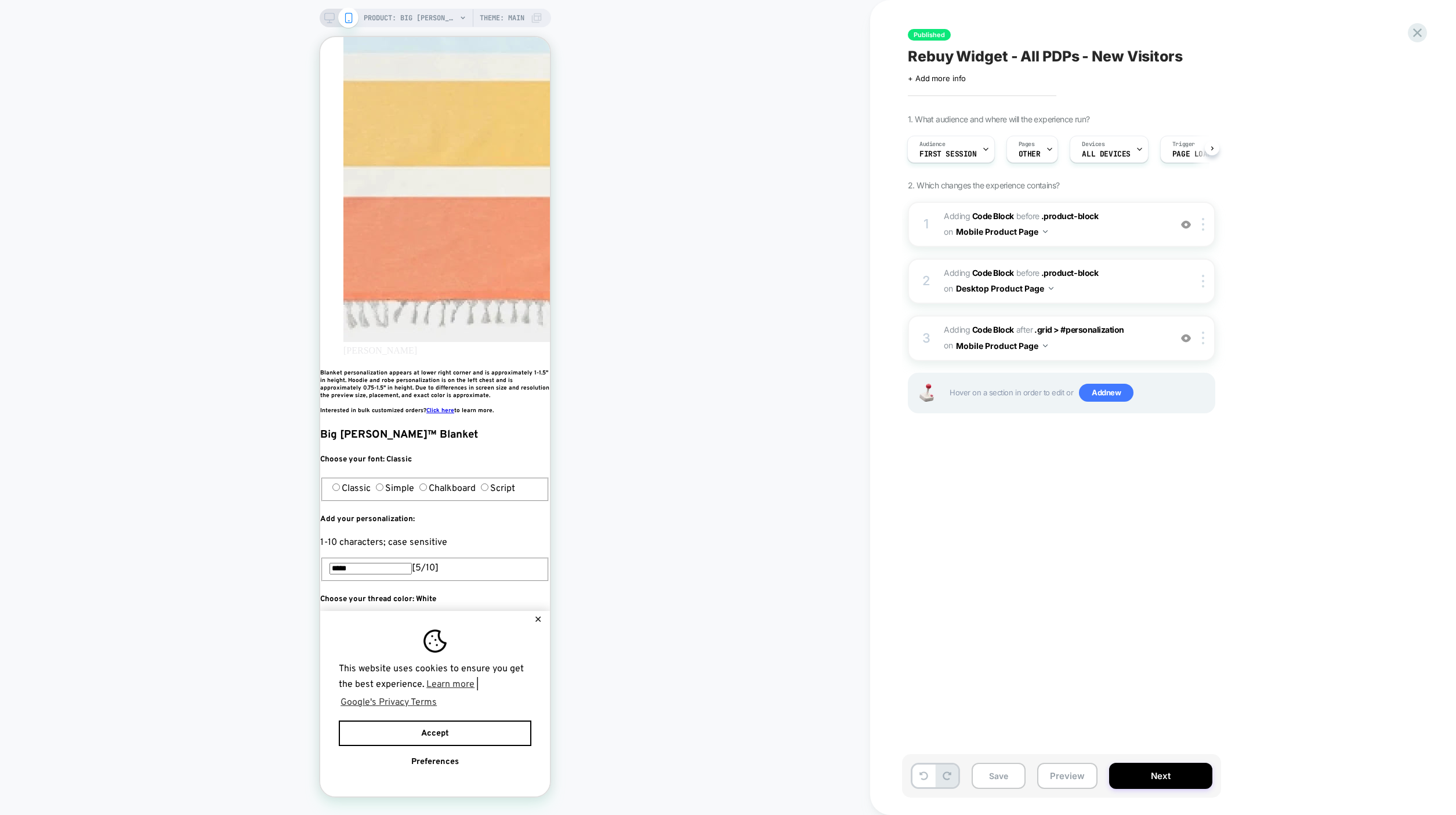
scroll to position [0, 633]
click at [542, 616] on button "✕" at bounding box center [538, 620] width 14 height 9
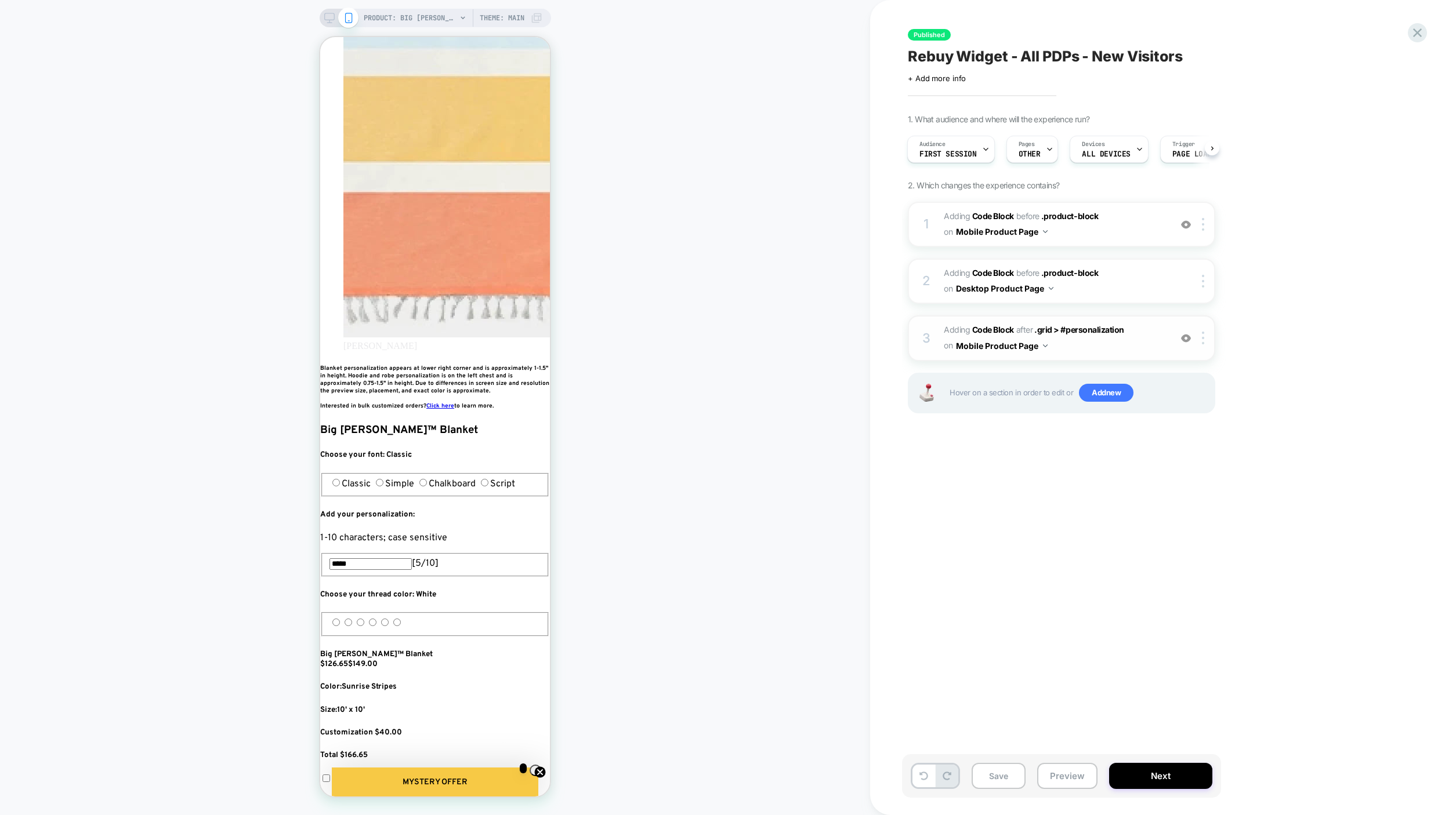
scroll to position [0, 0]
click at [1011, 781] on button "Save" at bounding box center [998, 775] width 54 height 26
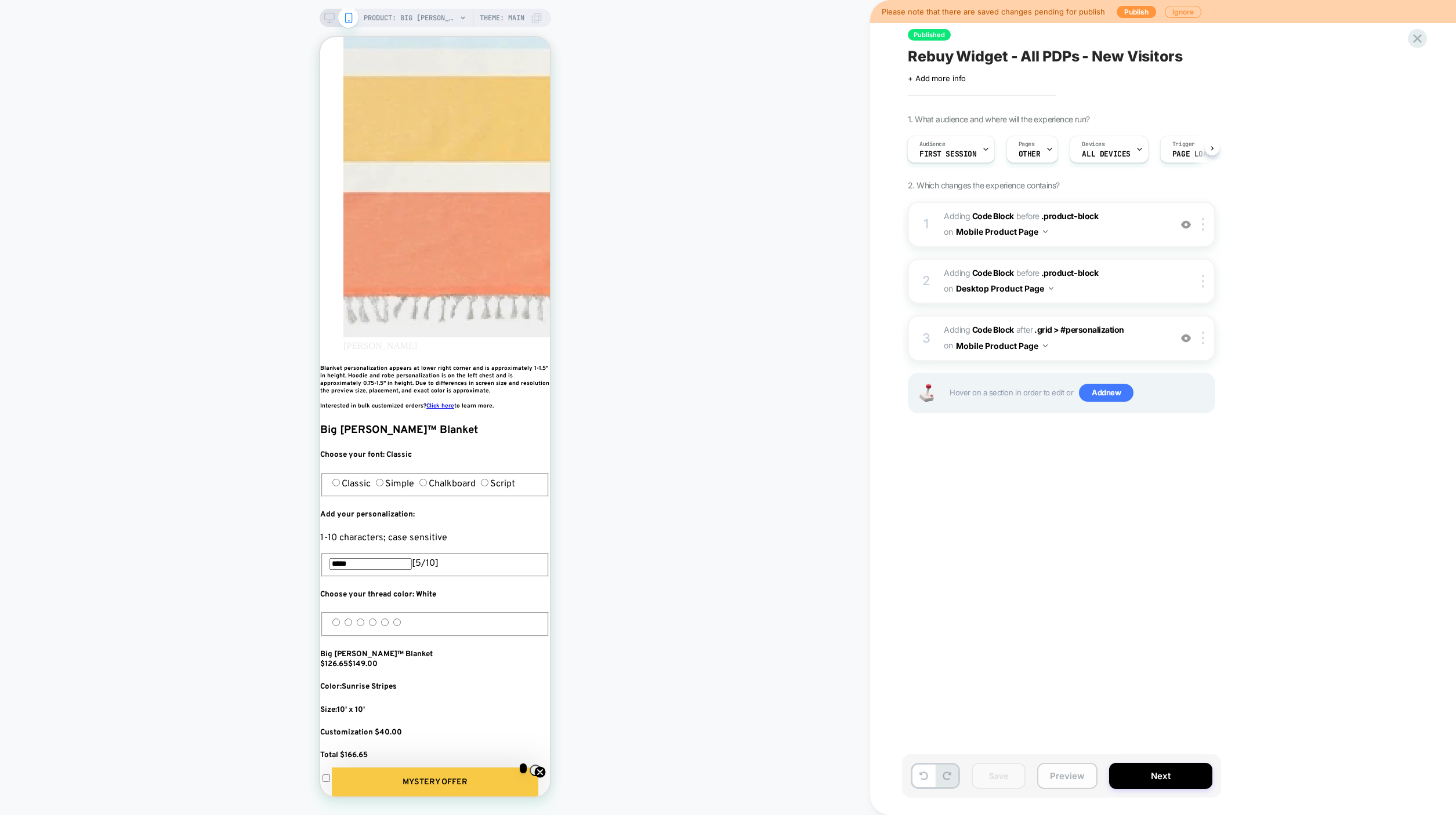
click at [1059, 783] on button "Preview" at bounding box center [1067, 775] width 60 height 26
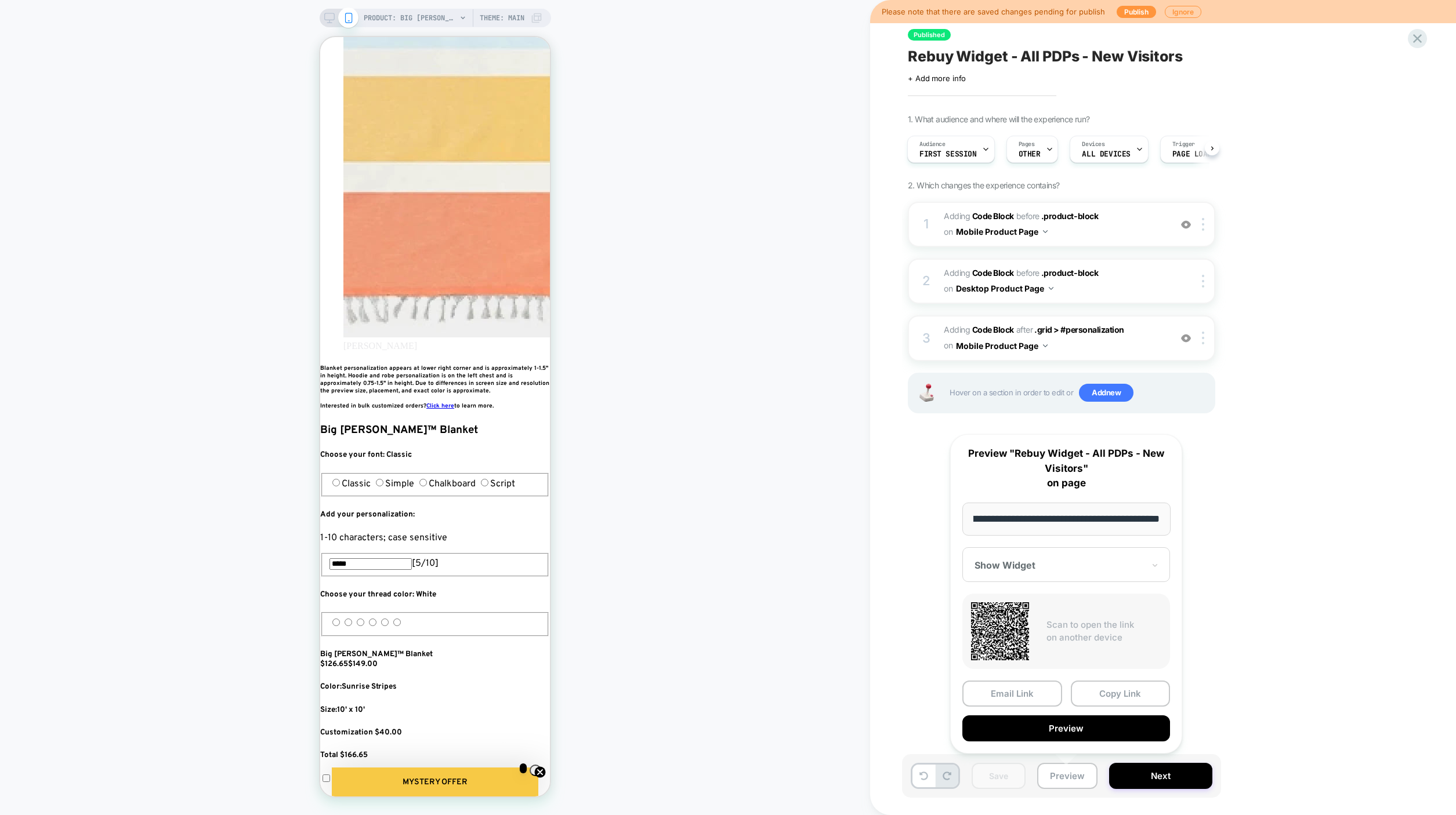
click at [1274, 382] on div "1. What audience and where will the experience run? Audience First Session Page…" at bounding box center [1119, 278] width 423 height 328
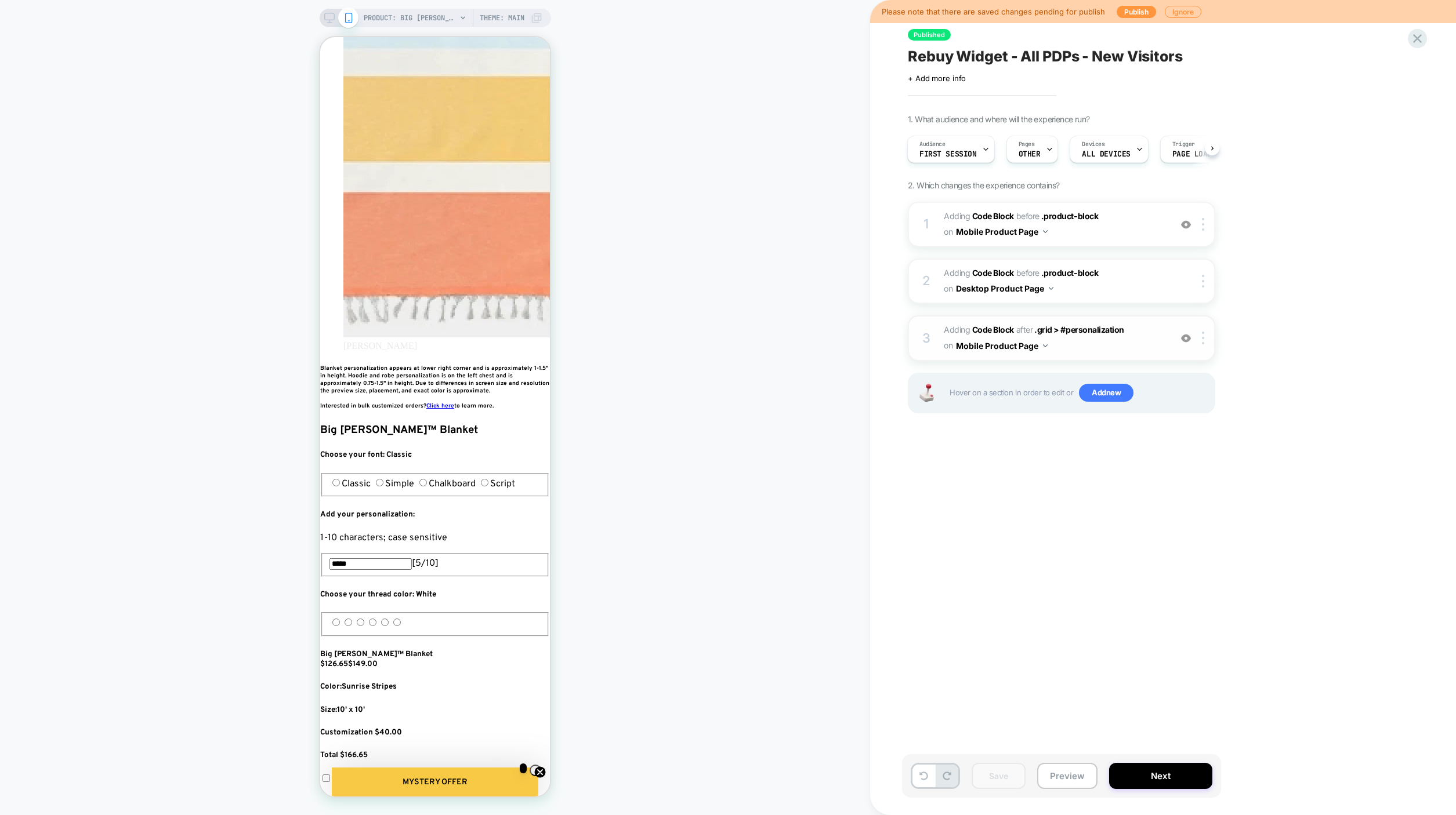
scroll to position [0, 211]
click at [1182, 336] on img at bounding box center [1185, 338] width 10 height 10
click at [1203, 339] on img at bounding box center [1202, 337] width 2 height 12
click at [1187, 494] on div "Delete" at bounding box center [1204, 493] width 103 height 31
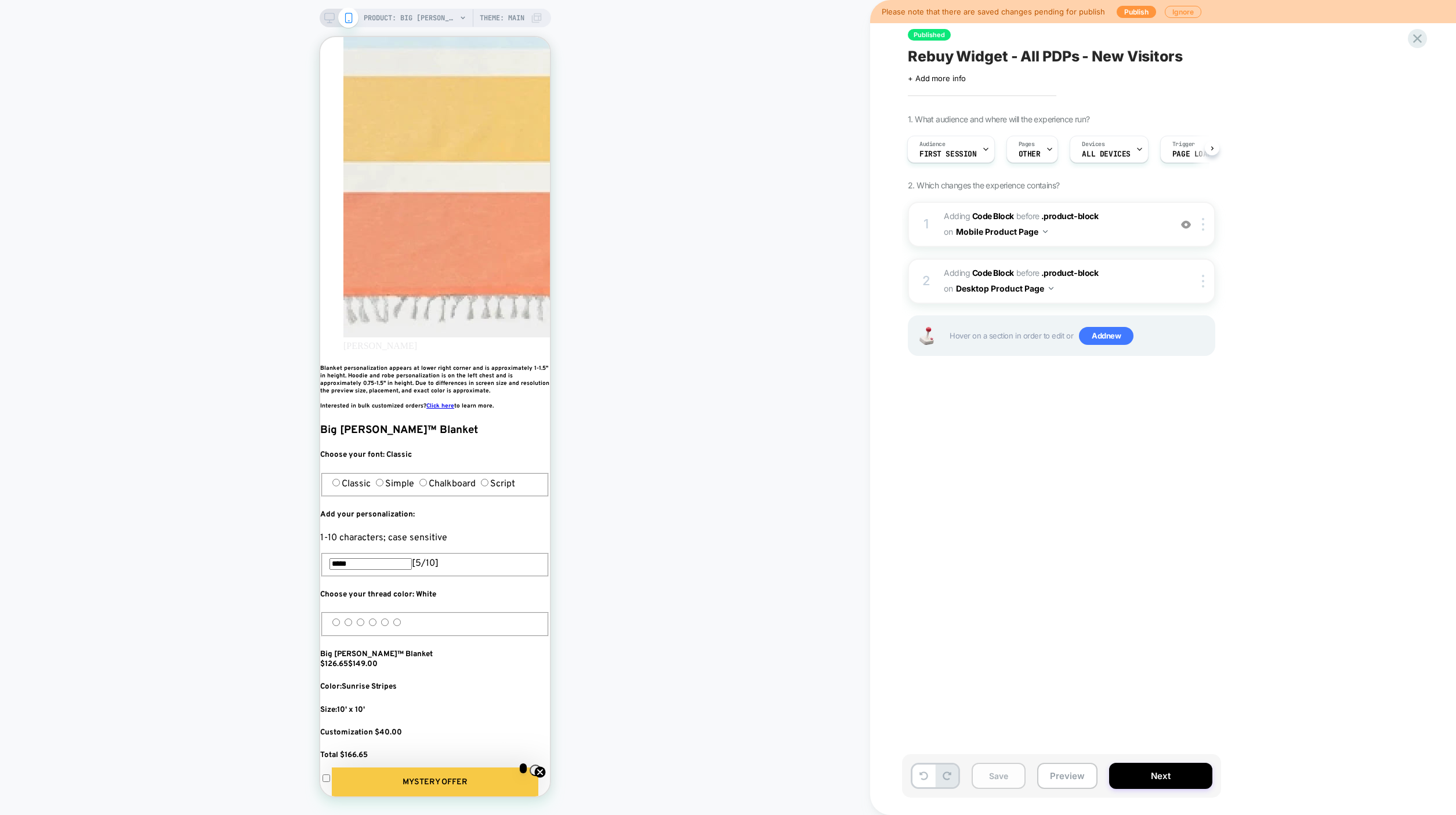
scroll to position [0, 633]
click at [996, 785] on button "Save" at bounding box center [998, 775] width 54 height 26
click at [1086, 281] on span "Adding Code Block BEFORE .product-block .product-block on Desktop Product Page" at bounding box center [1055, 281] width 221 height 31
click at [950, 273] on span "Adding Code Block" at bounding box center [979, 273] width 71 height 10
click at [1048, 786] on button "Preview" at bounding box center [1067, 775] width 60 height 26
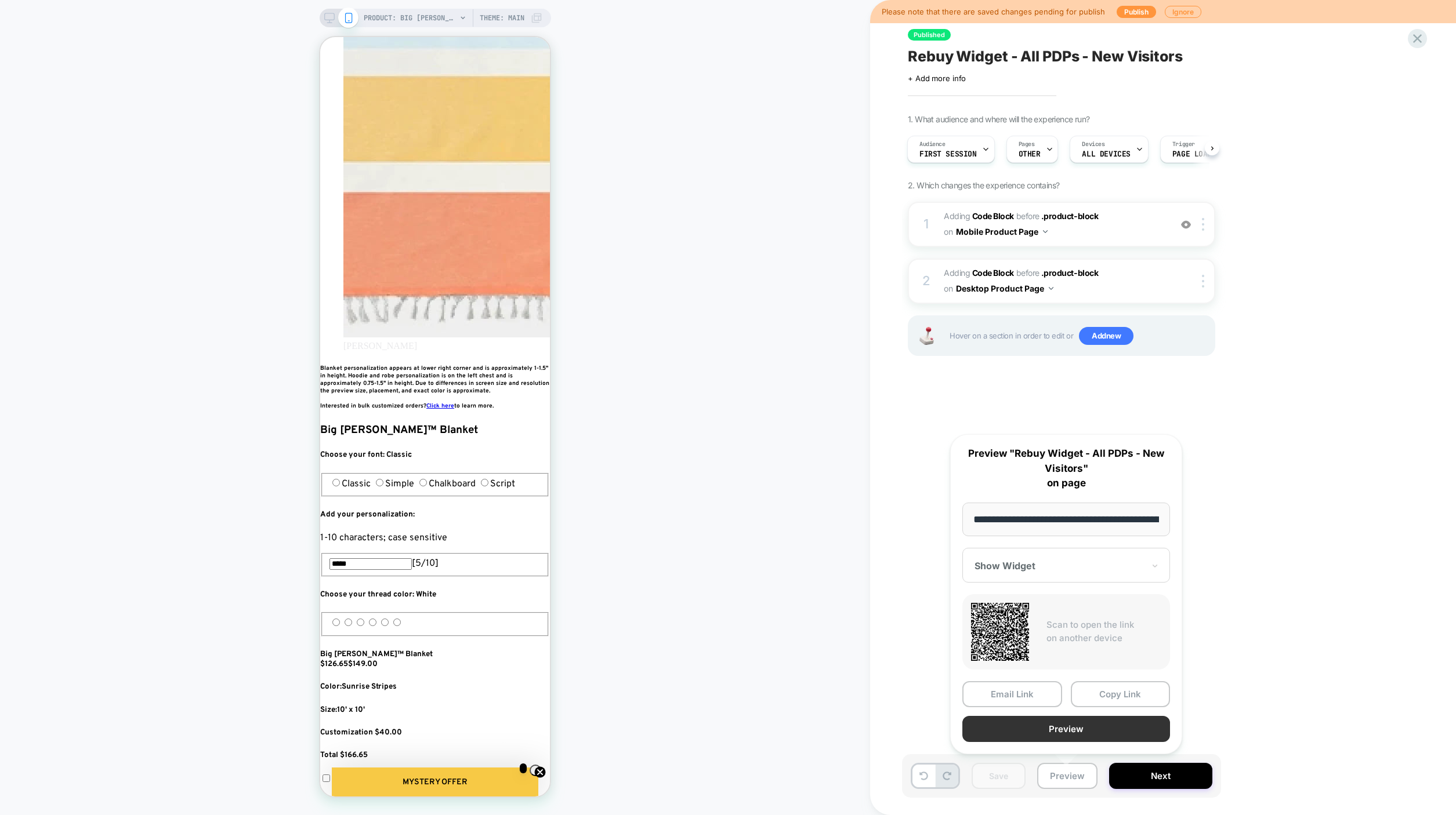
scroll to position [0, 109]
click at [1105, 694] on button "Copy Link" at bounding box center [1120, 693] width 100 height 26
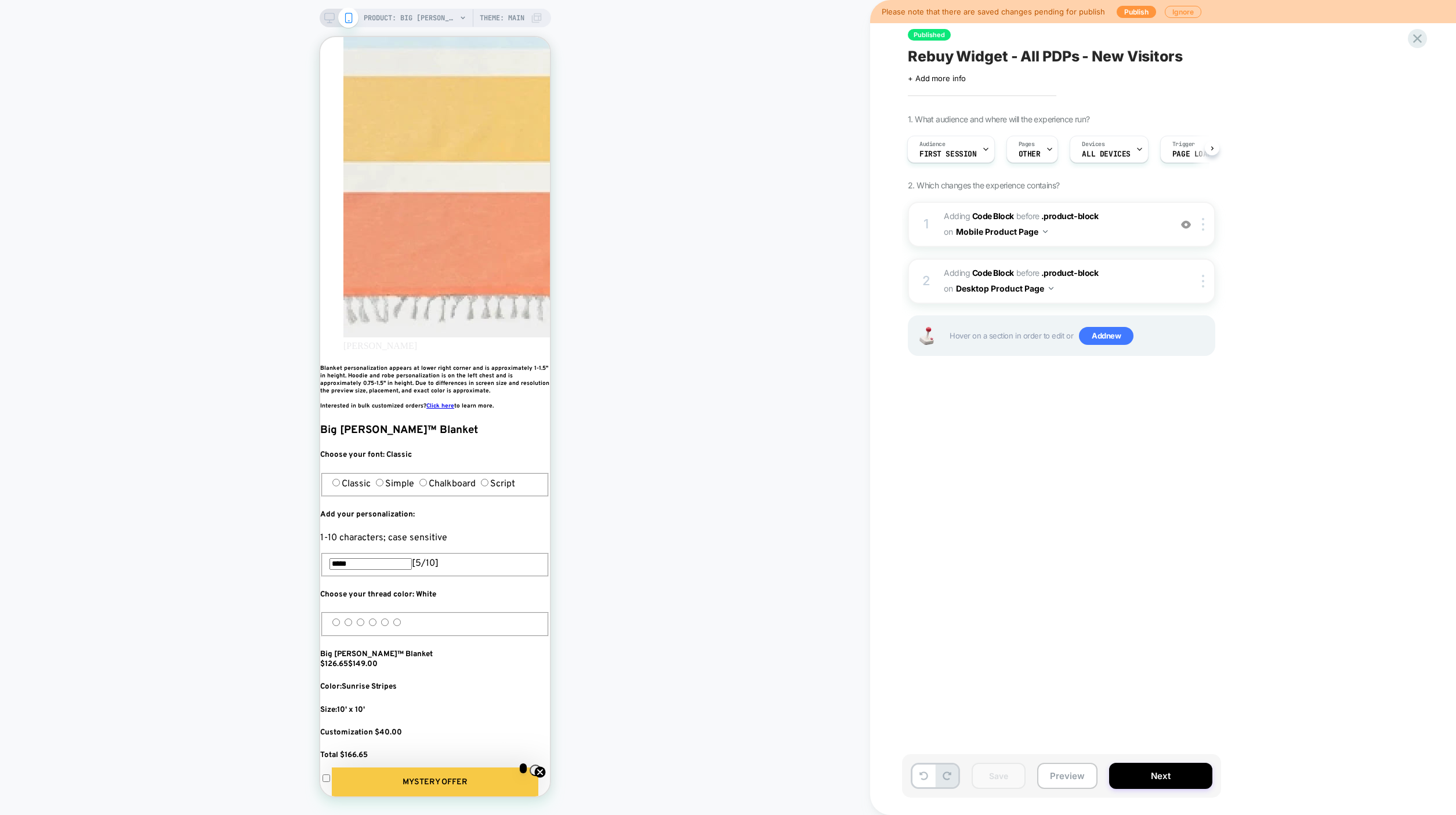
scroll to position [0, 0]
